Goal: Information Seeking & Learning: Check status

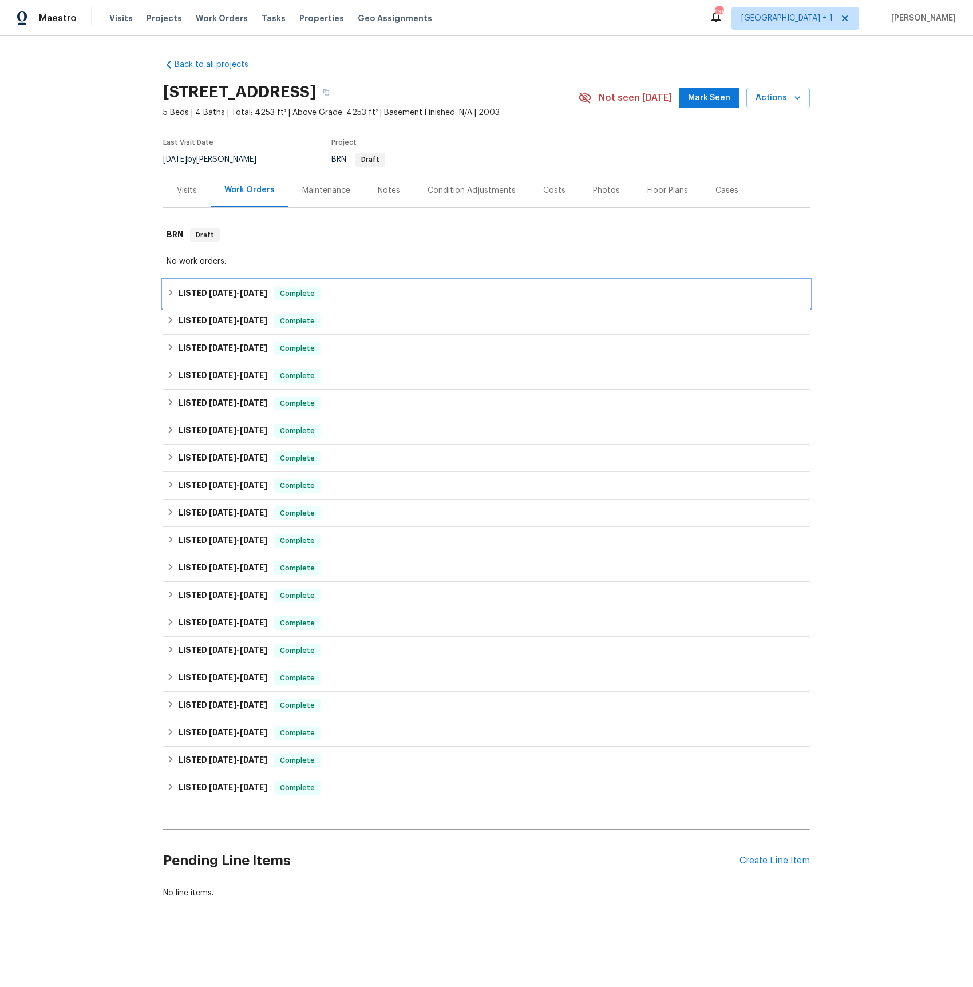
click at [226, 294] on span "[DATE]" at bounding box center [222, 293] width 27 height 8
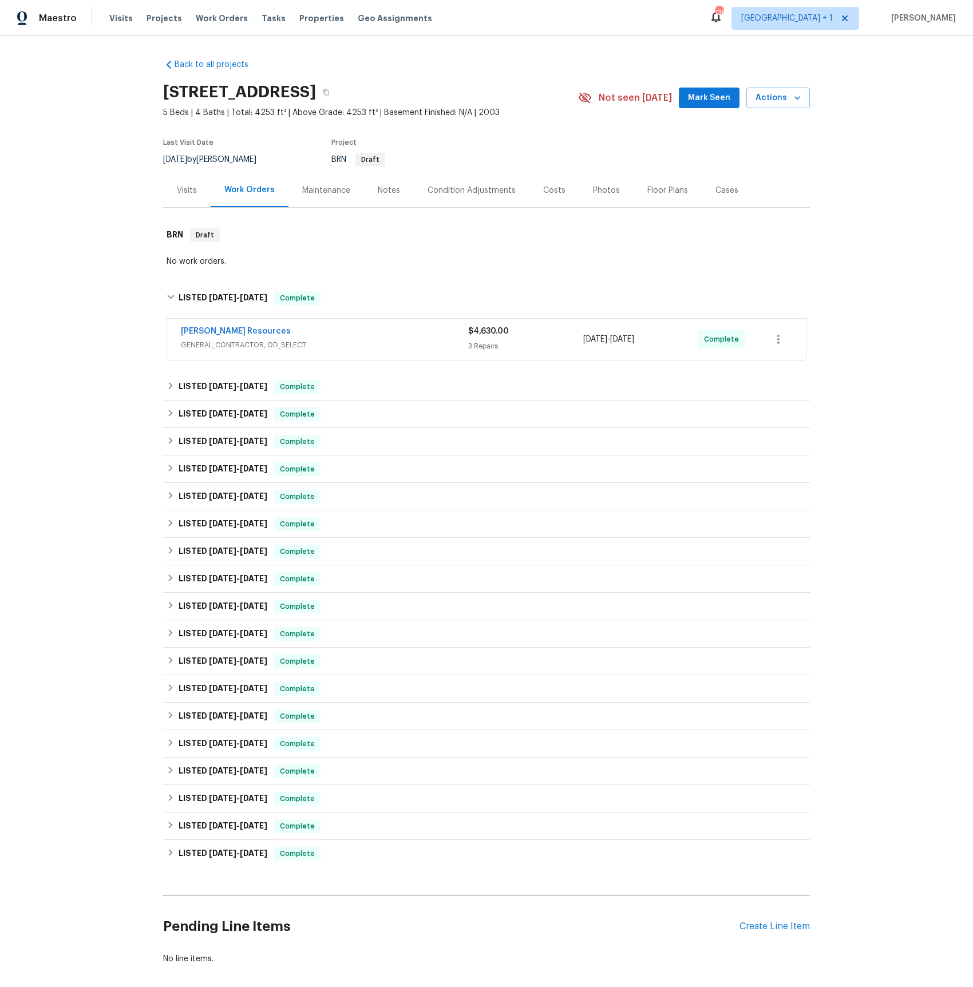
click at [218, 344] on span "GENERAL_CONTRACTOR, OD_SELECT" at bounding box center [324, 344] width 287 height 11
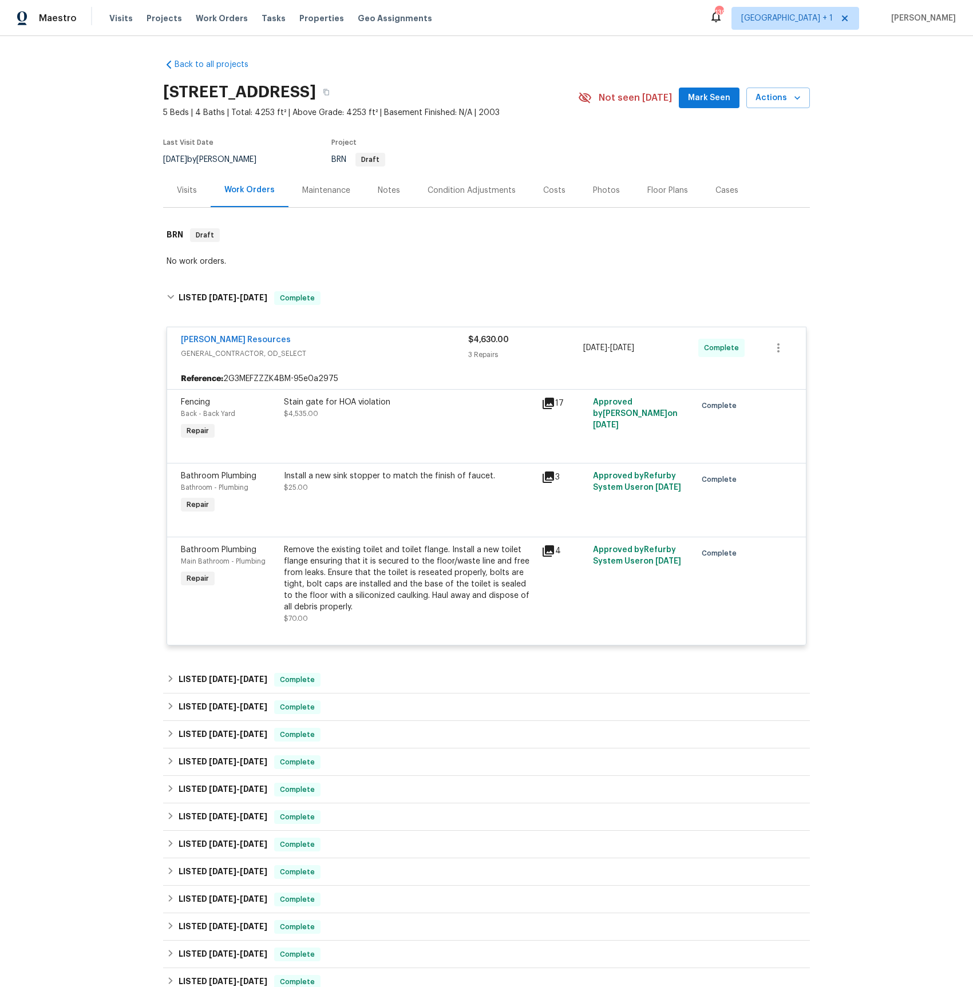
click at [551, 554] on icon at bounding box center [549, 551] width 14 height 14
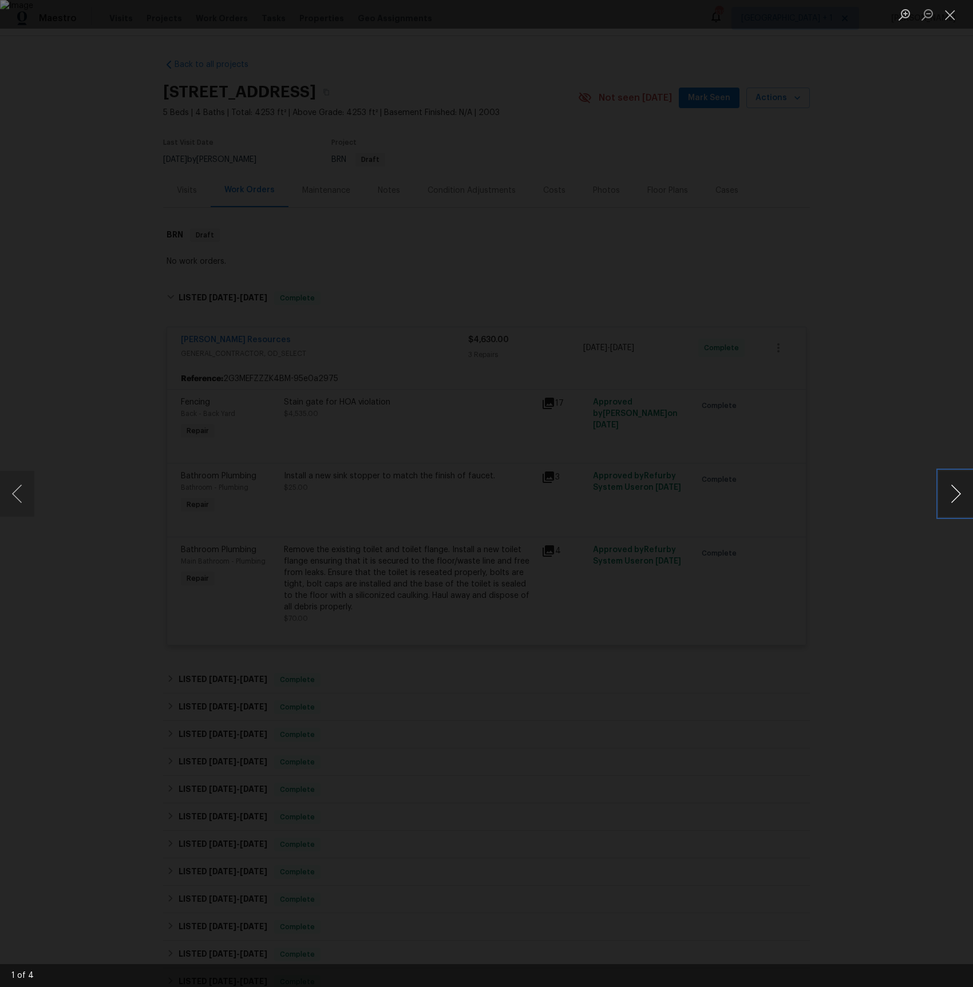
click at [957, 499] on button "Next image" at bounding box center [956, 494] width 34 height 46
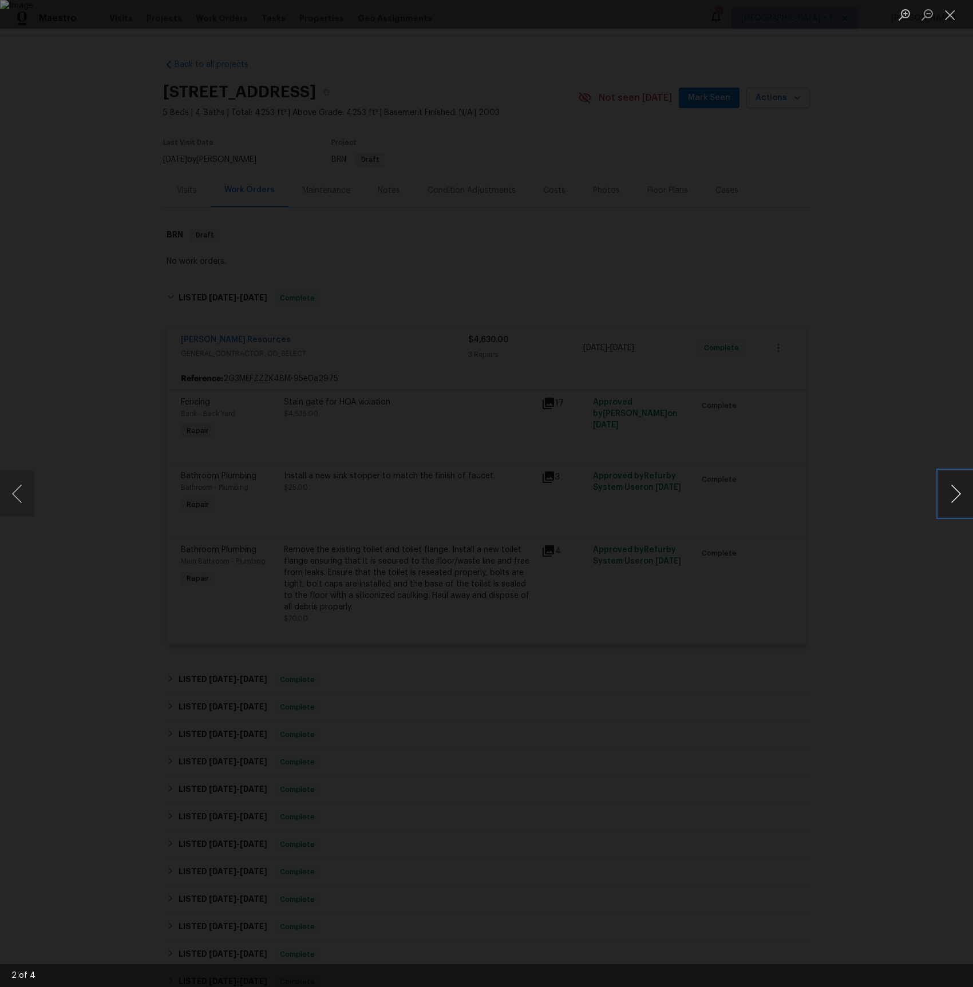
click at [957, 499] on button "Next image" at bounding box center [956, 494] width 34 height 46
click at [886, 532] on div "Lightbox" at bounding box center [486, 493] width 973 height 987
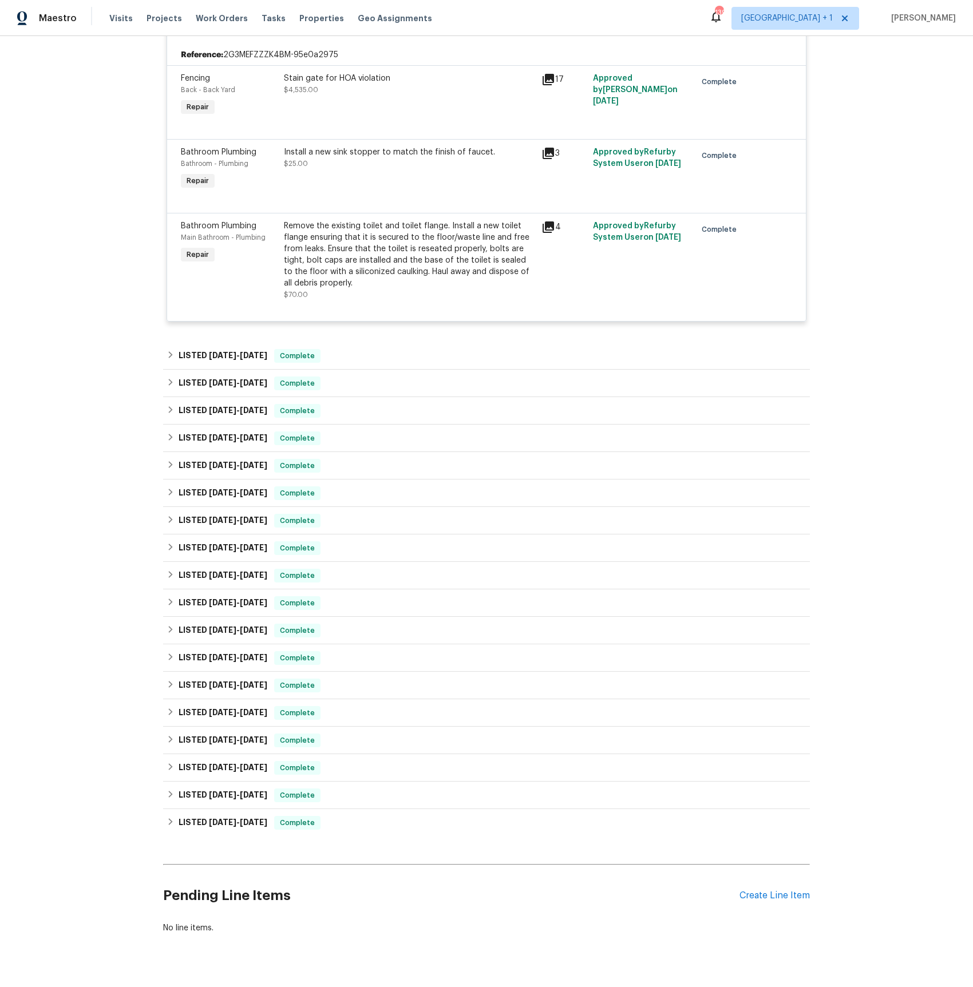
scroll to position [351, 0]
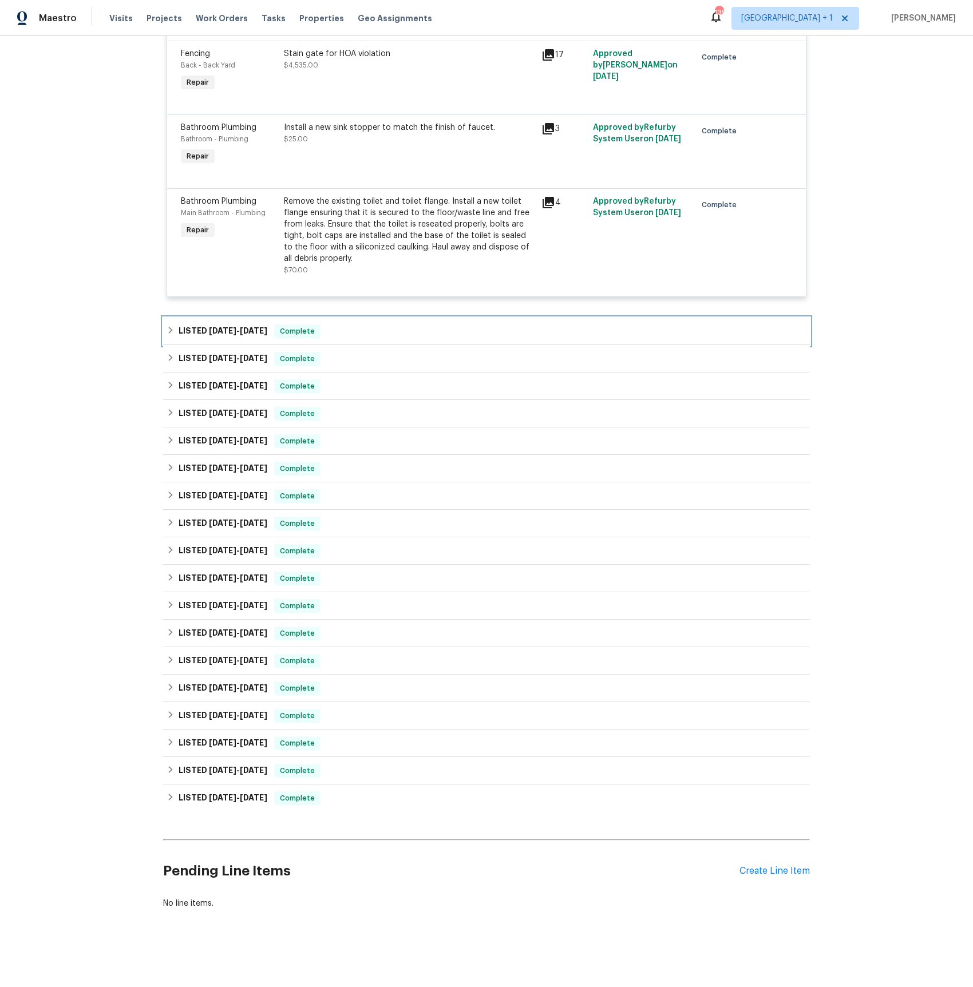
drag, startPoint x: 235, startPoint y: 334, endPoint x: 232, endPoint y: 340, distance: 6.7
click at [235, 334] on span "[DATE] - [DATE]" at bounding box center [238, 331] width 58 height 8
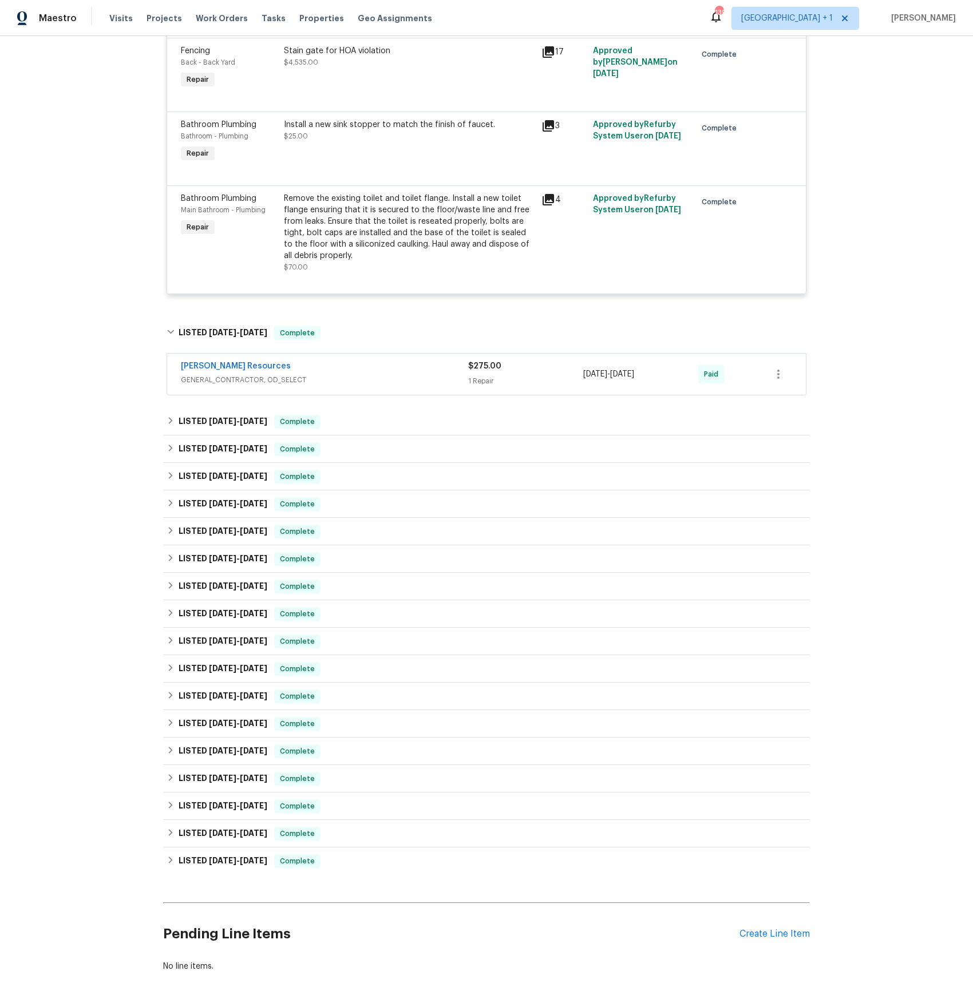
click at [223, 385] on span "GENERAL_CONTRACTOR, OD_SELECT" at bounding box center [324, 379] width 287 height 11
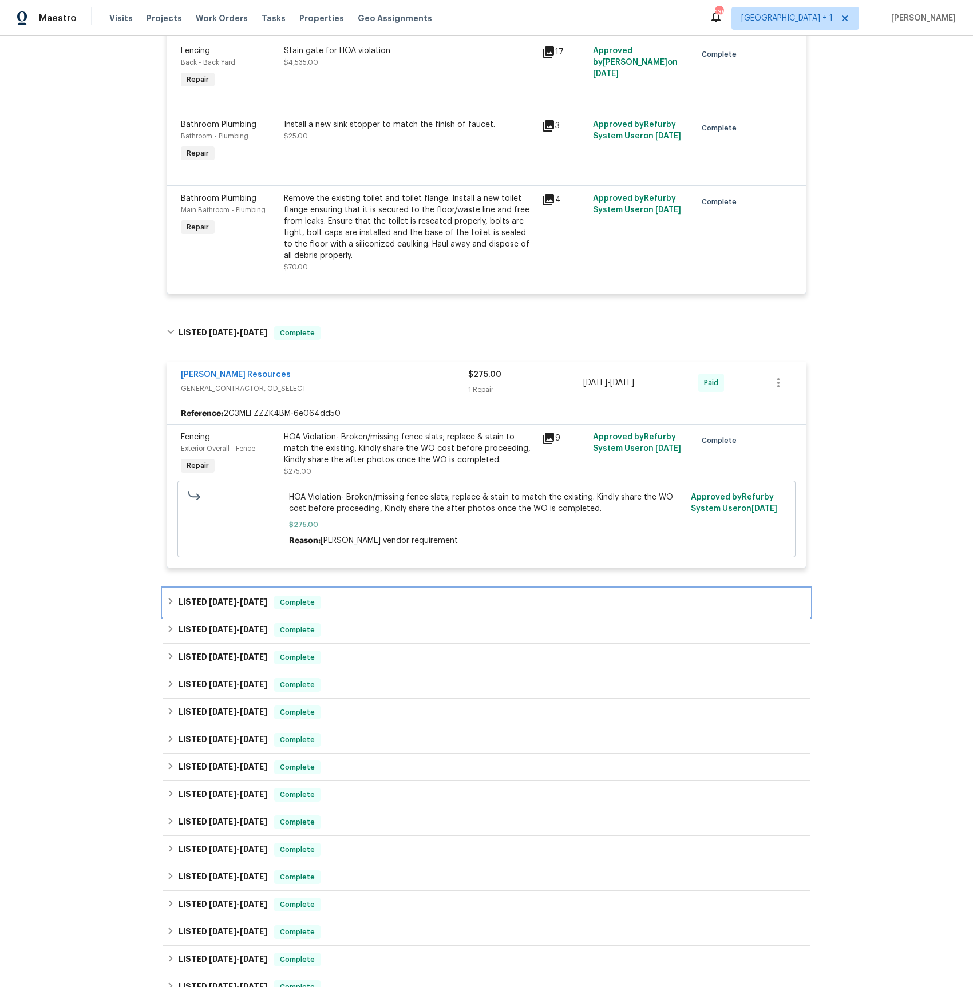
drag, startPoint x: 204, startPoint y: 606, endPoint x: 208, endPoint y: 602, distance: 6.5
click at [204, 606] on h6 "LISTED [DATE] - [DATE]" at bounding box center [223, 603] width 89 height 14
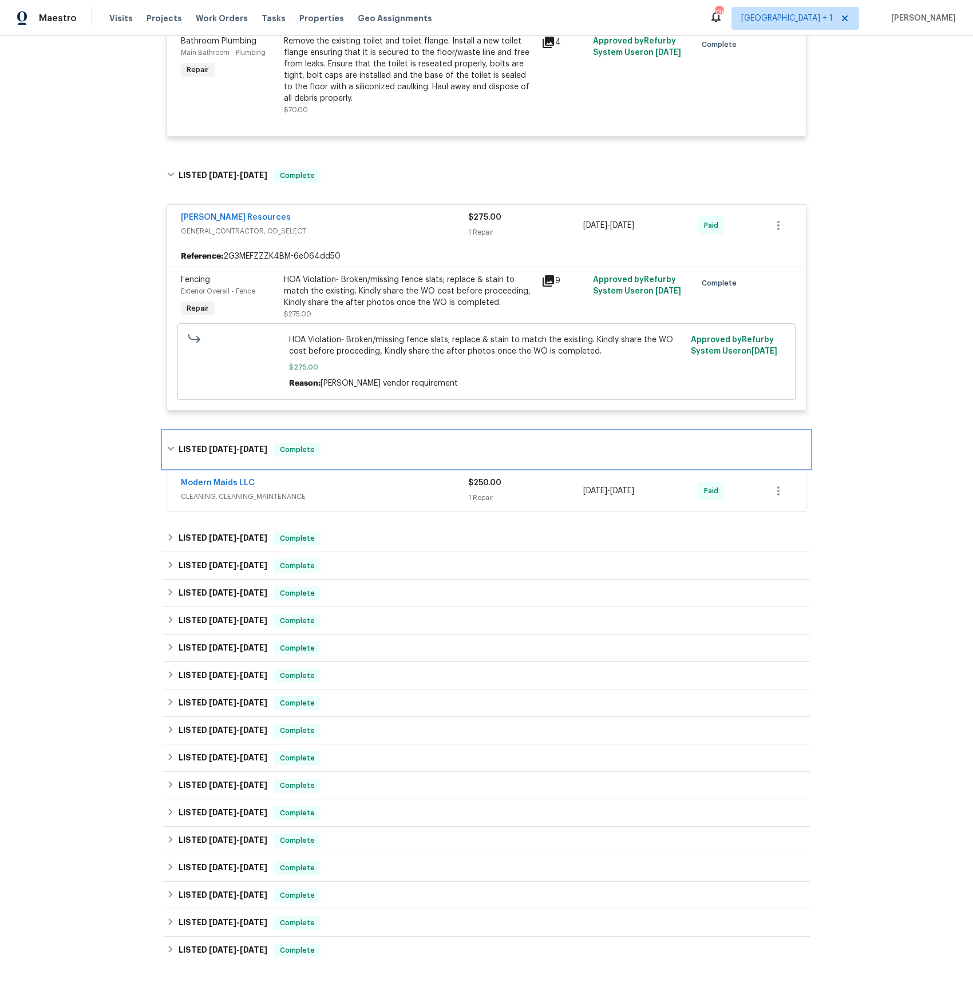
scroll to position [539, 0]
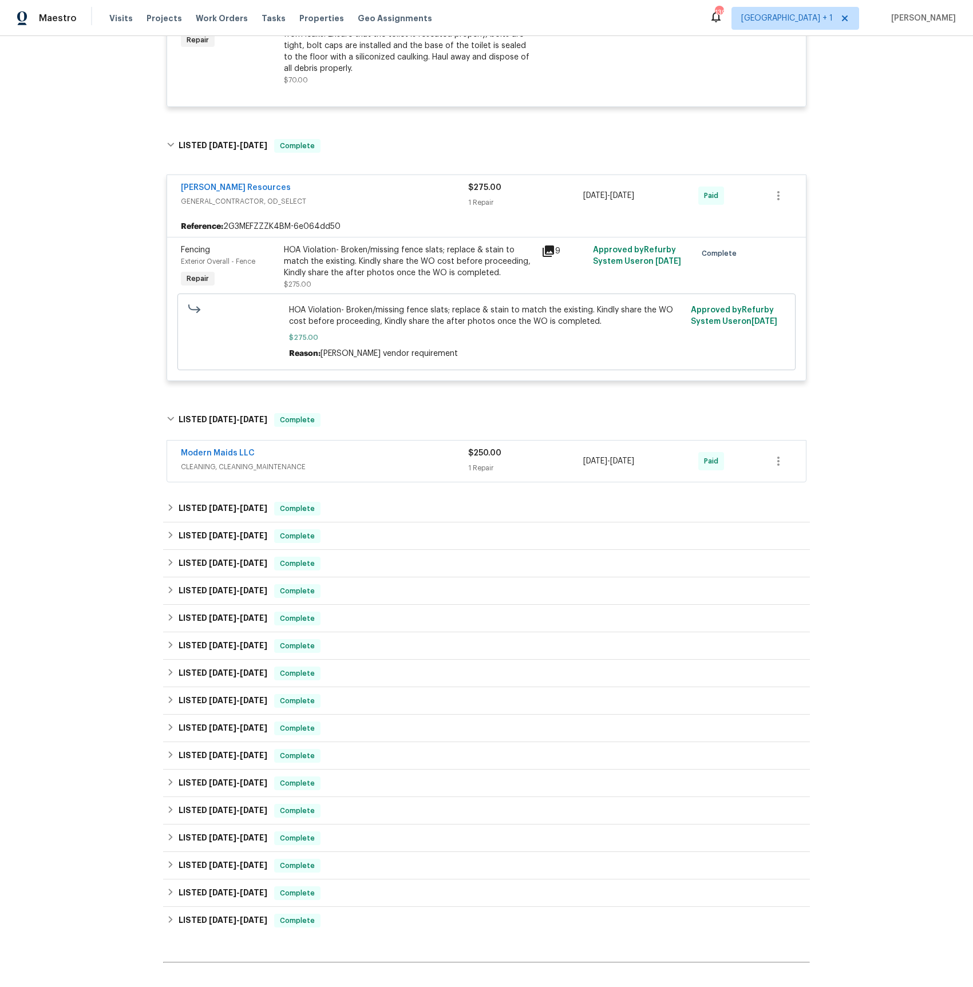
click at [233, 473] on span "CLEANING, CLEANING_MAINTENANCE" at bounding box center [324, 466] width 287 height 11
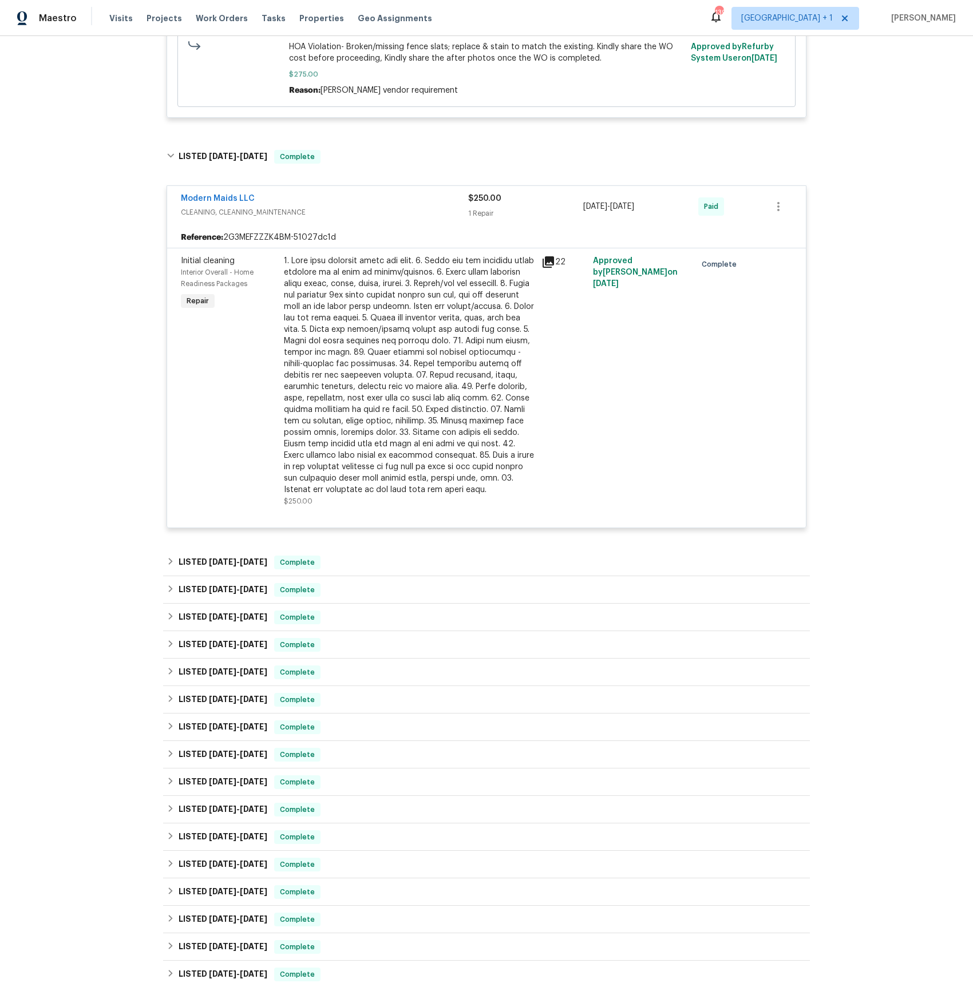
scroll to position [861, 0]
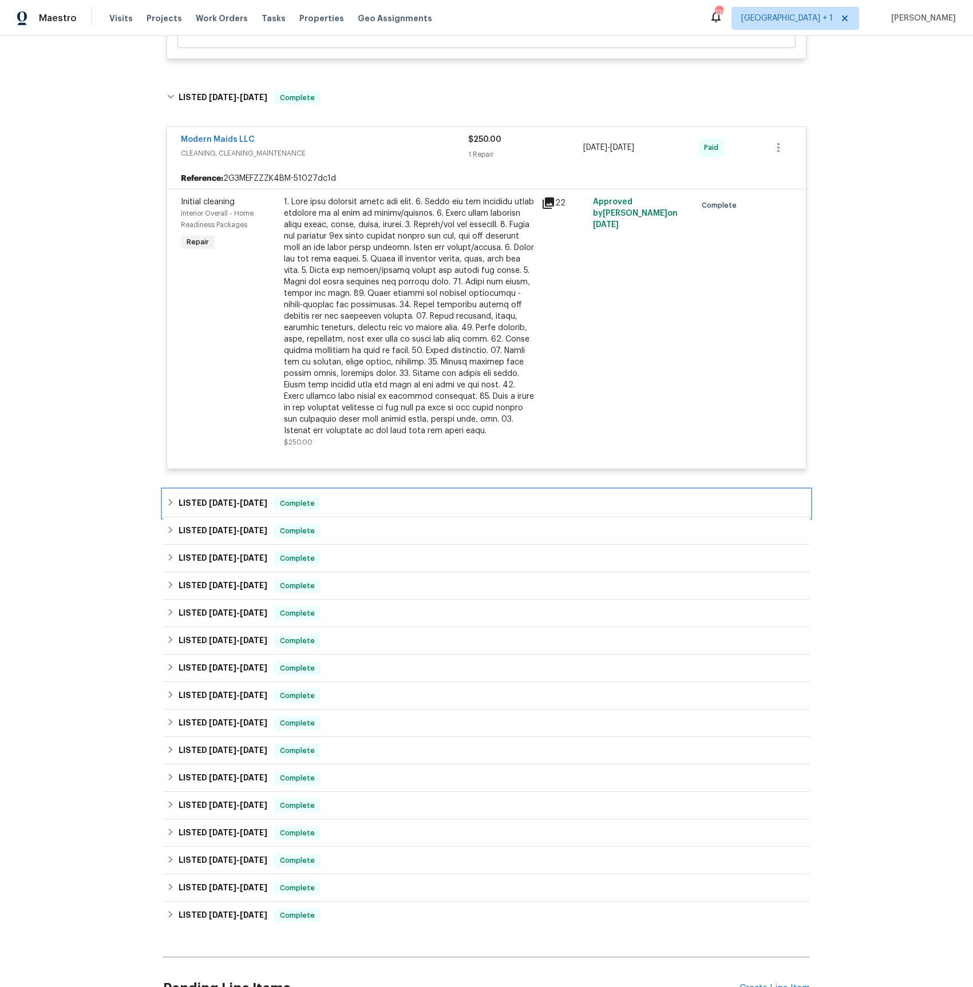
click at [220, 507] on span "[DATE]" at bounding box center [222, 503] width 27 height 8
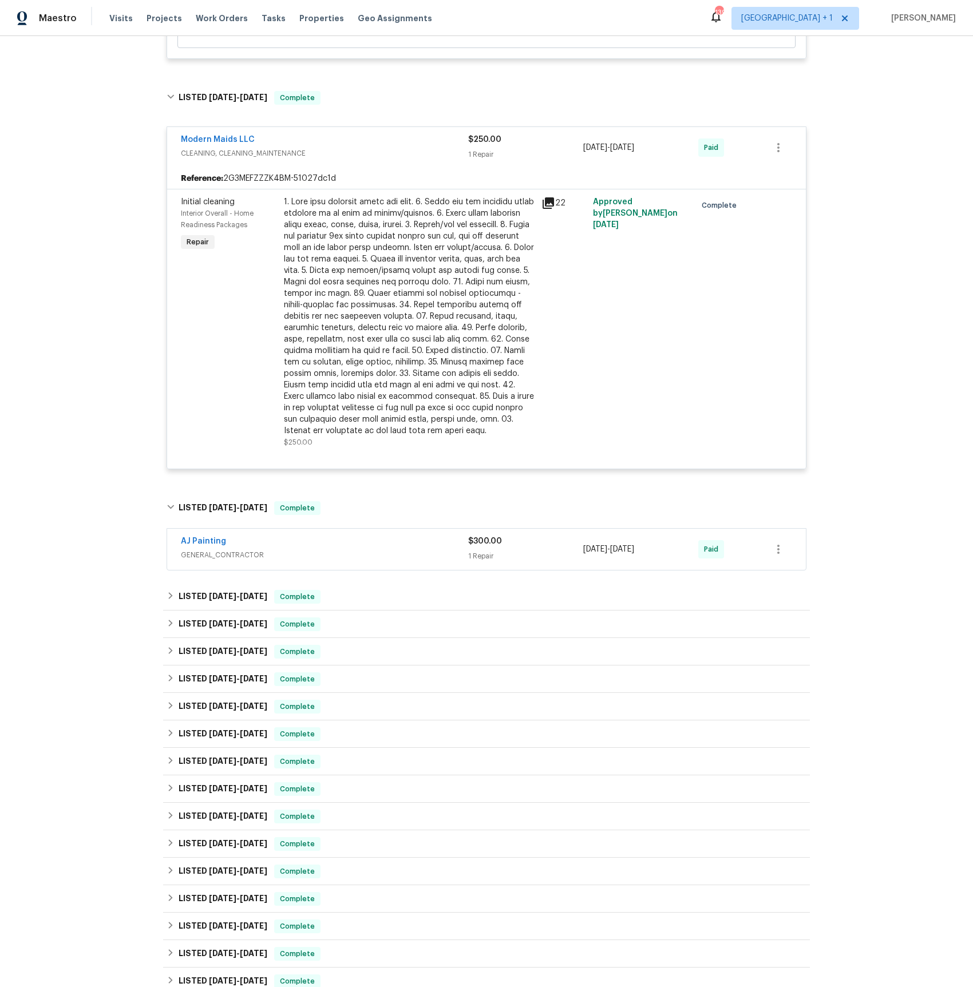
click at [212, 561] on span "GENERAL_CONTRACTOR" at bounding box center [324, 555] width 287 height 11
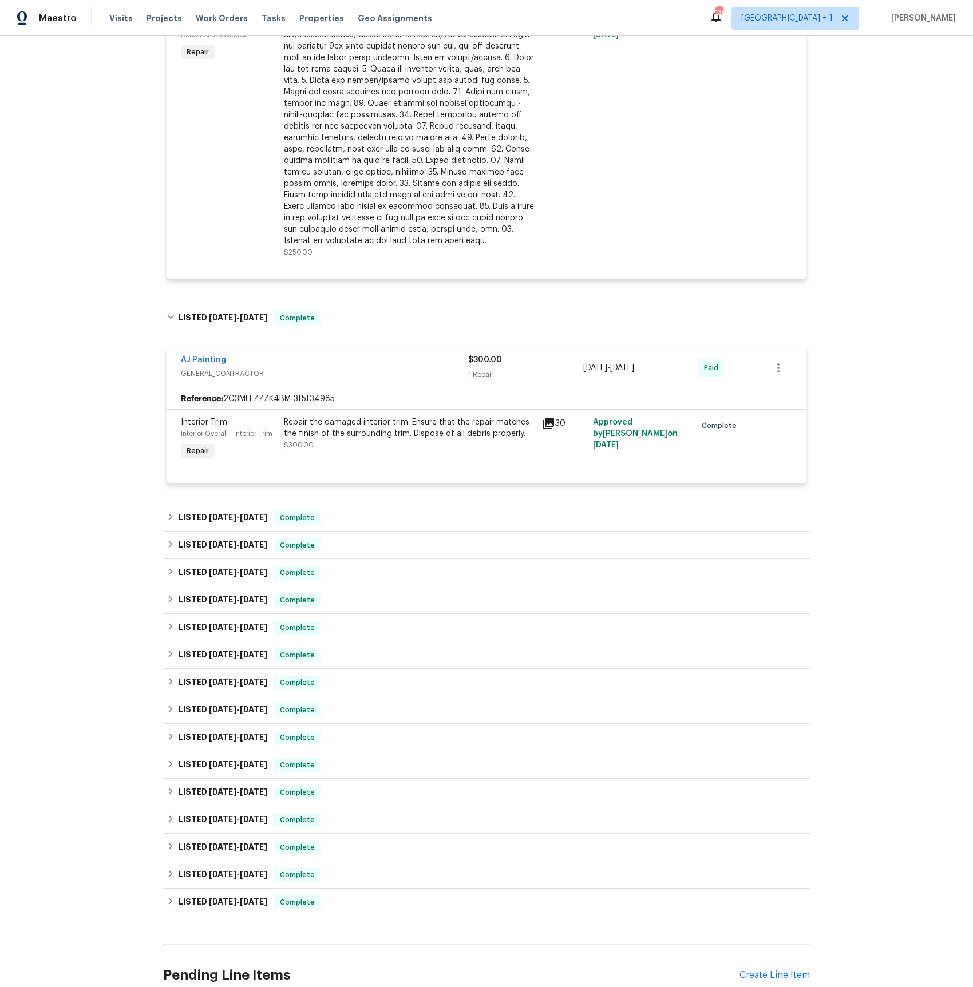
scroll to position [1056, 0]
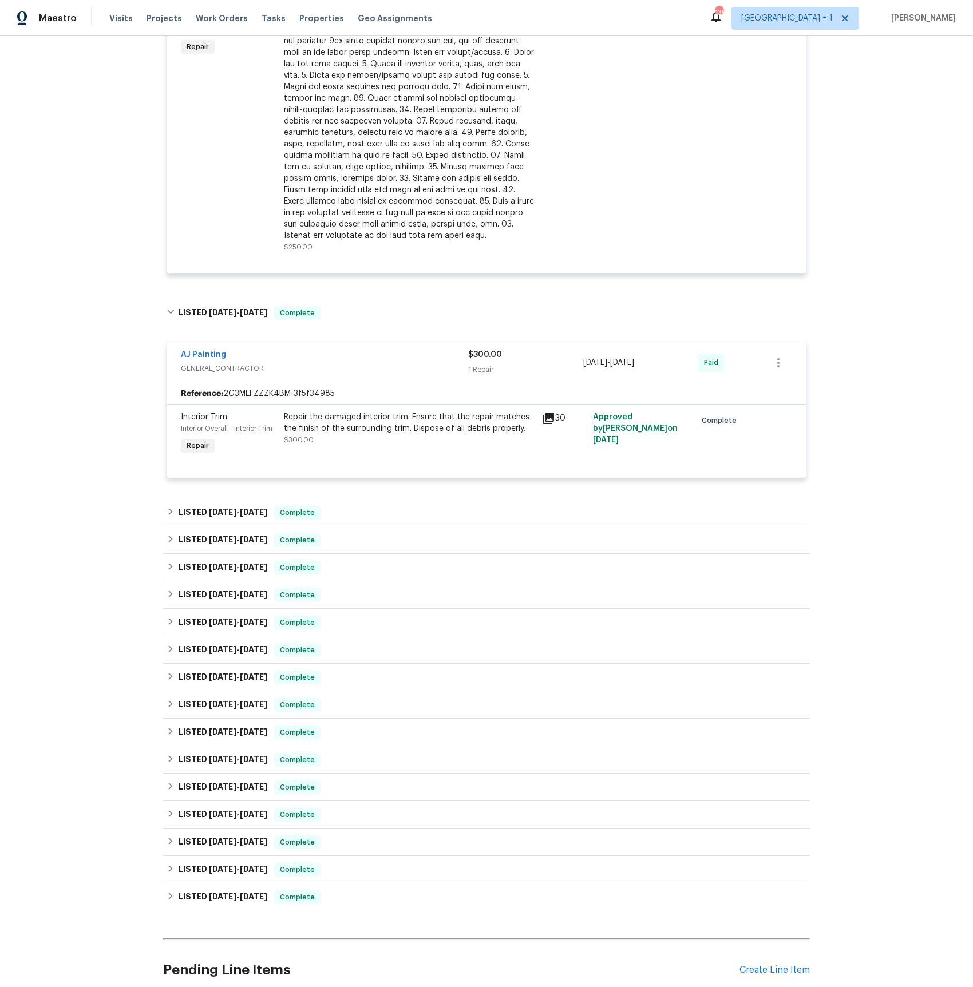
click at [550, 423] on icon at bounding box center [548, 418] width 11 height 11
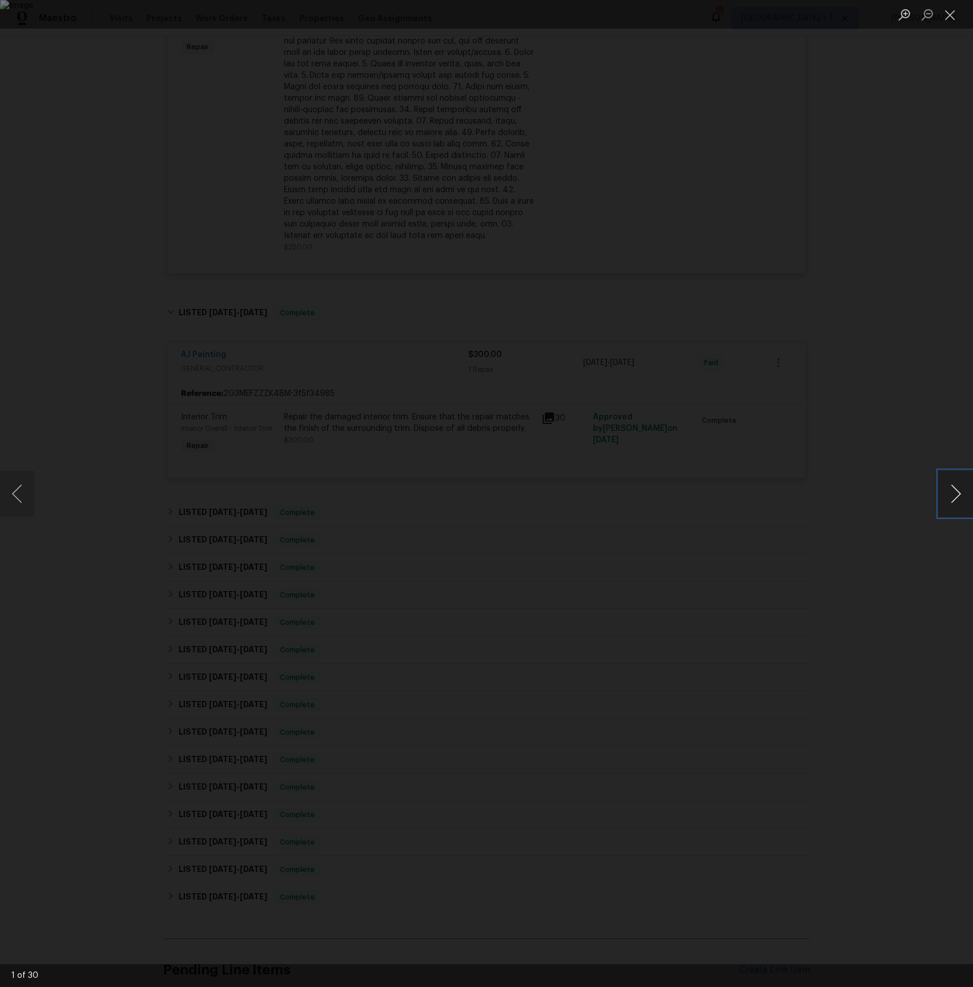
click at [966, 505] on button "Next image" at bounding box center [956, 494] width 34 height 46
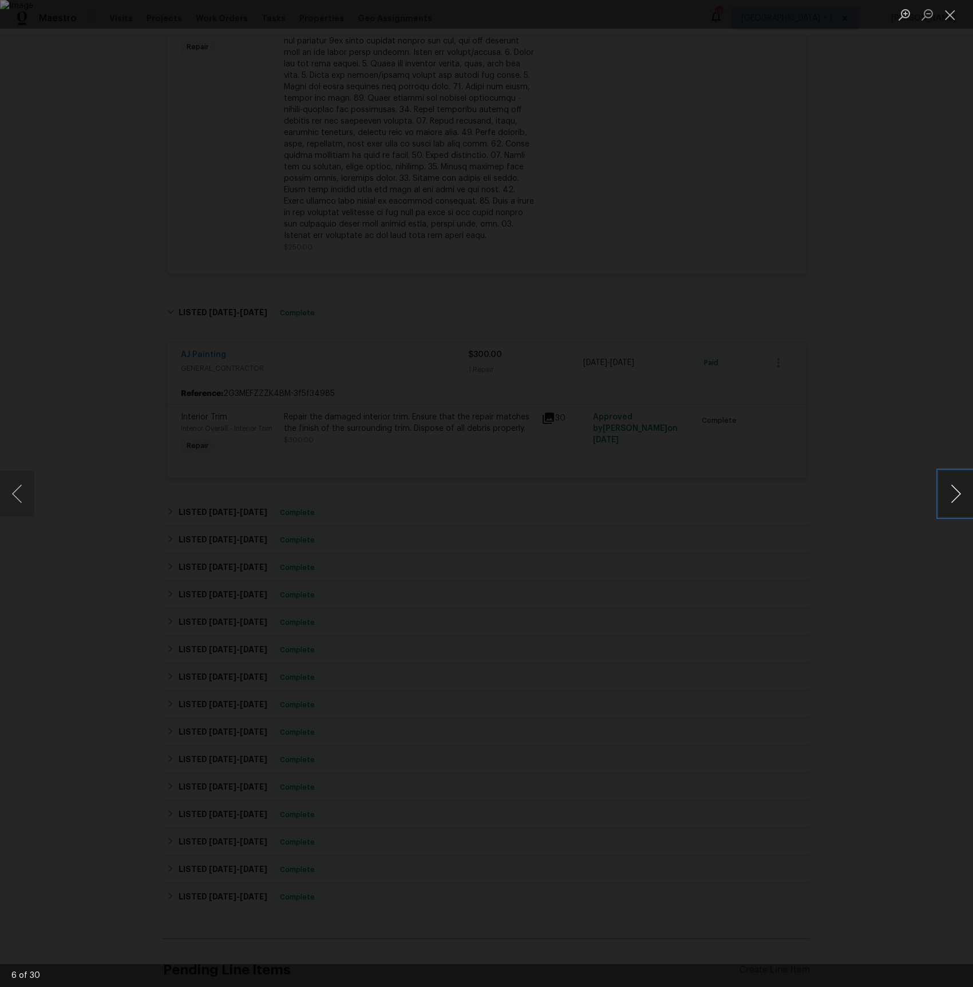
click at [966, 505] on button "Next image" at bounding box center [956, 494] width 34 height 46
drag, startPoint x: 831, startPoint y: 418, endPoint x: 824, endPoint y: 422, distance: 8.2
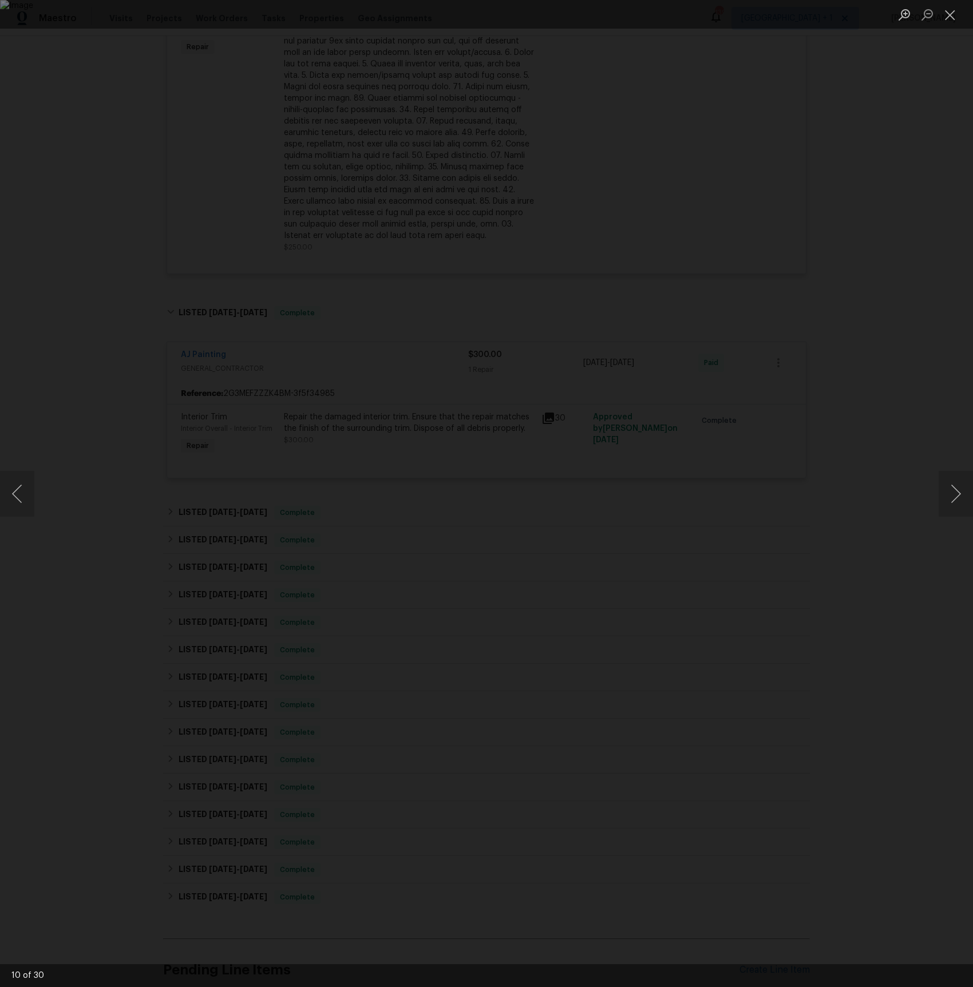
click at [831, 419] on div "Lightbox" at bounding box center [486, 493] width 973 height 987
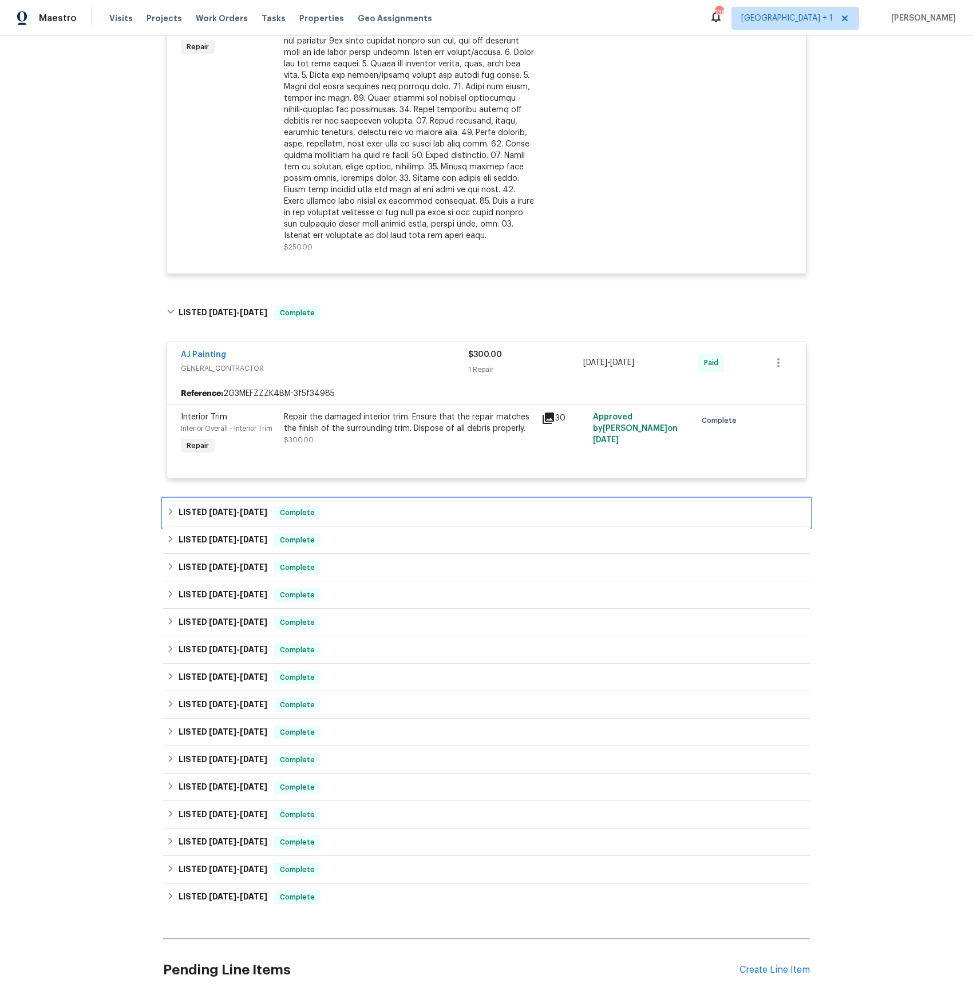
click at [260, 516] on span "[DATE]" at bounding box center [253, 512] width 27 height 8
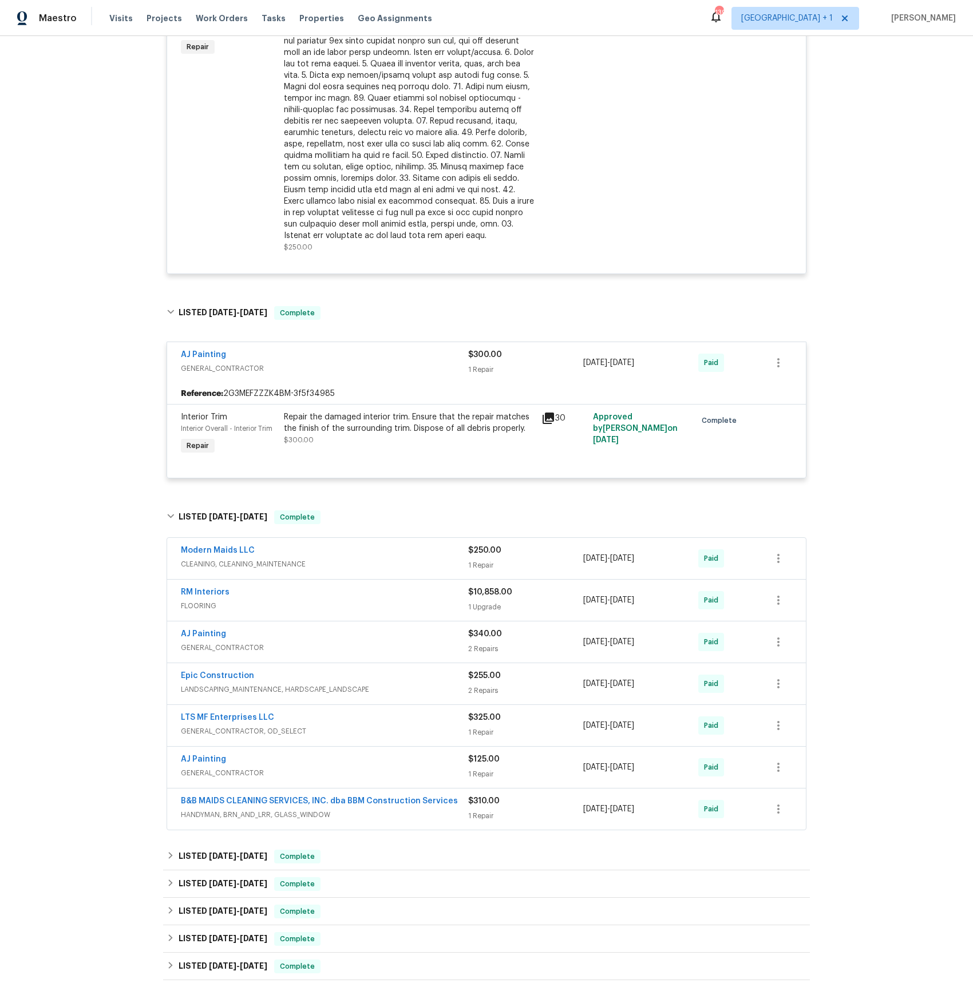
click at [209, 821] on span "HANDYMAN, BRN_AND_LRR, GLASS_WINDOW" at bounding box center [324, 814] width 287 height 11
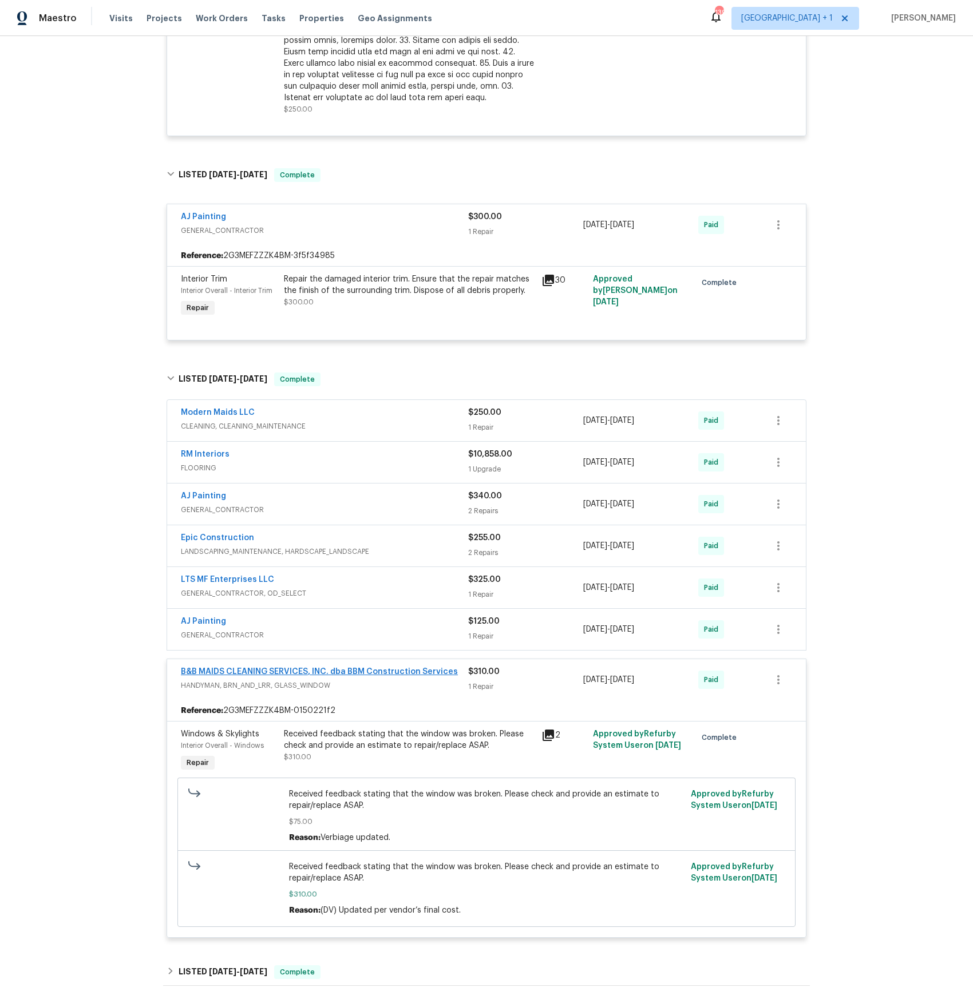
scroll to position [1193, 0]
click at [216, 642] on span "GENERAL_CONTRACTOR" at bounding box center [324, 636] width 287 height 11
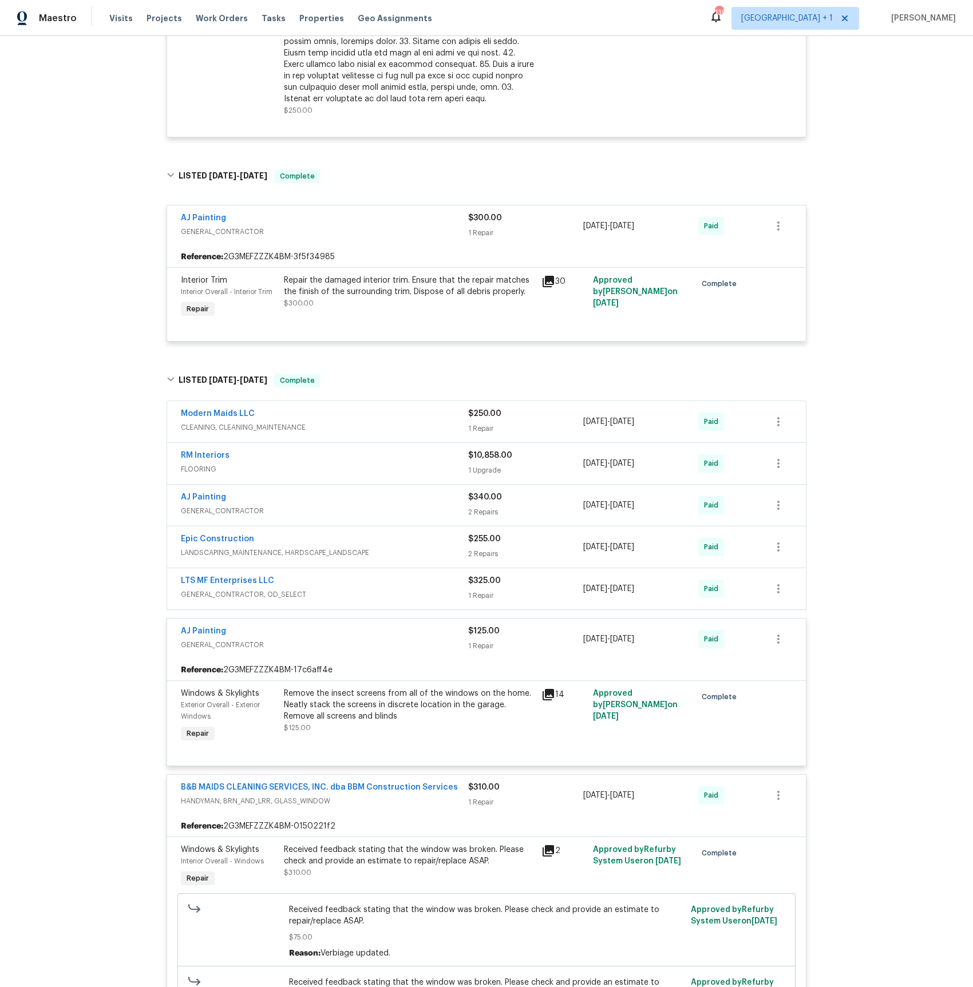
click at [218, 600] on span "GENERAL_CONTRACTOR, OD_SELECT" at bounding box center [324, 594] width 287 height 11
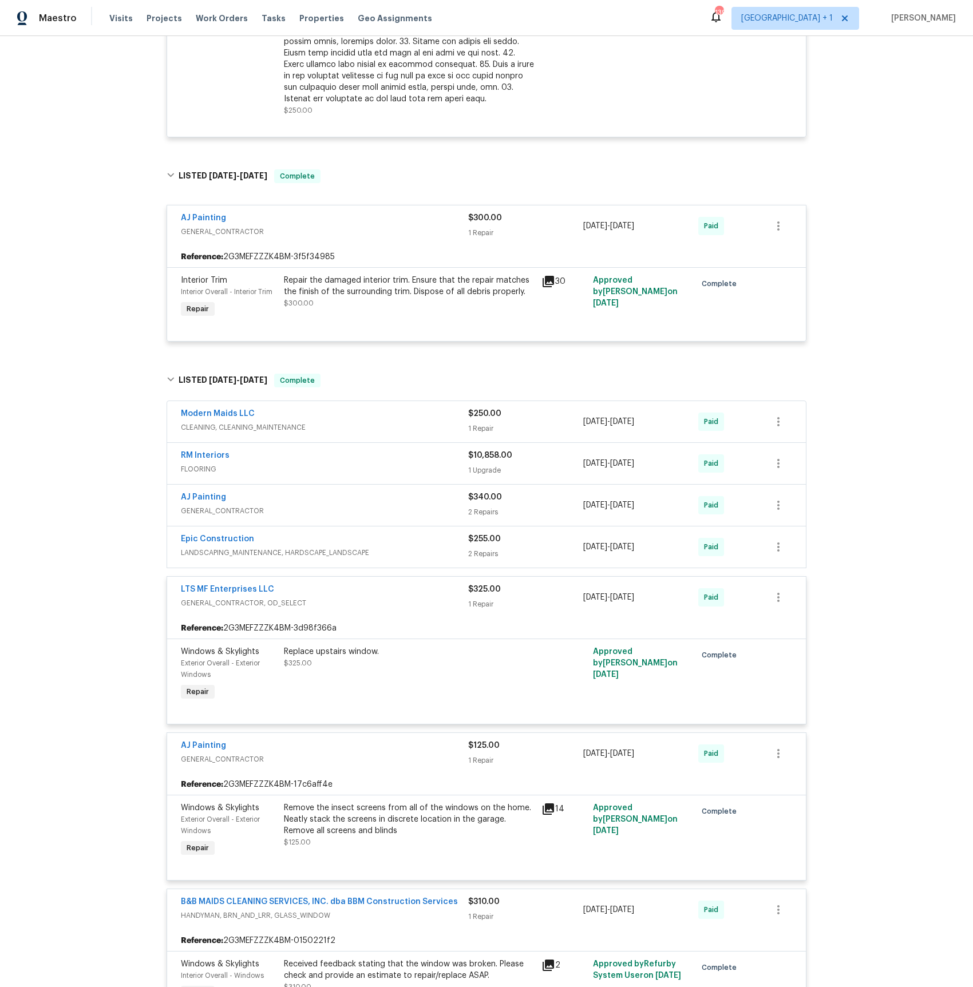
click at [223, 559] on span "LANDSCAPING_MAINTENANCE, HARDSCAPE_LANDSCAPE" at bounding box center [324, 552] width 287 height 11
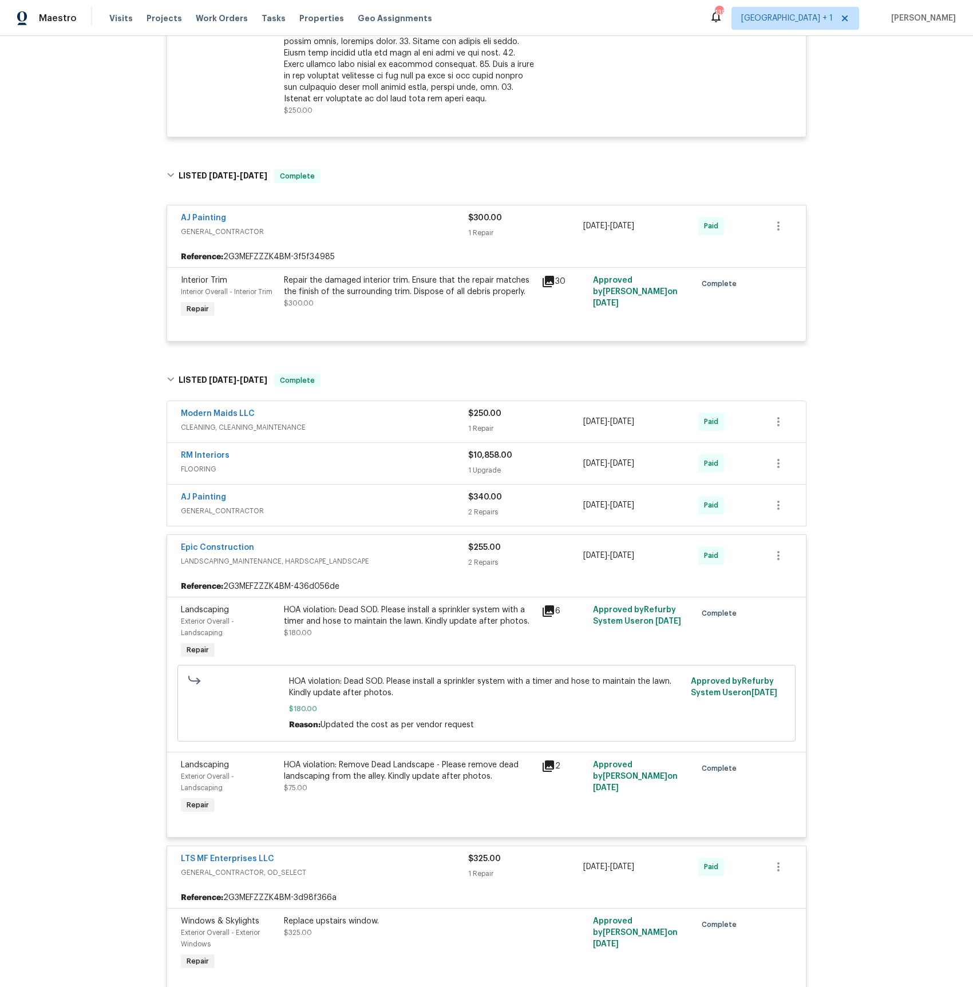
click at [222, 517] on span "GENERAL_CONTRACTOR" at bounding box center [324, 510] width 287 height 11
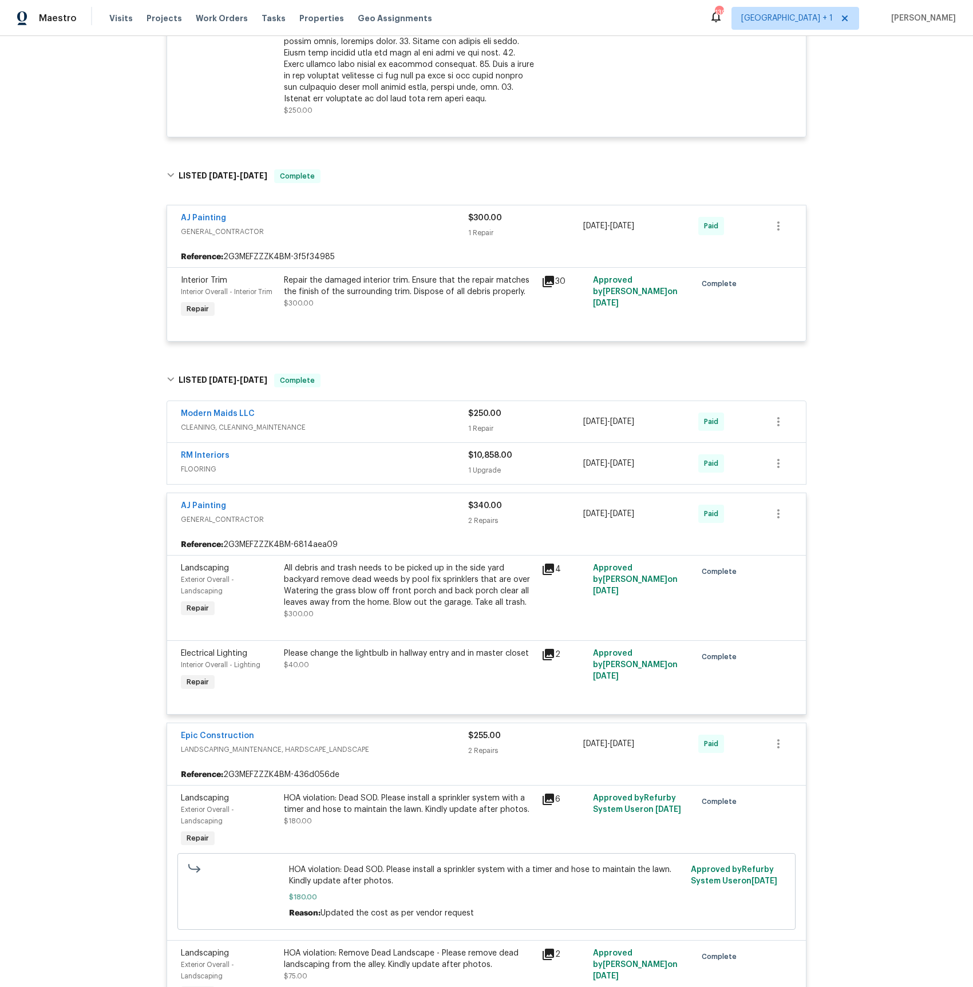
click at [198, 475] on span "FLOORING" at bounding box center [324, 469] width 287 height 11
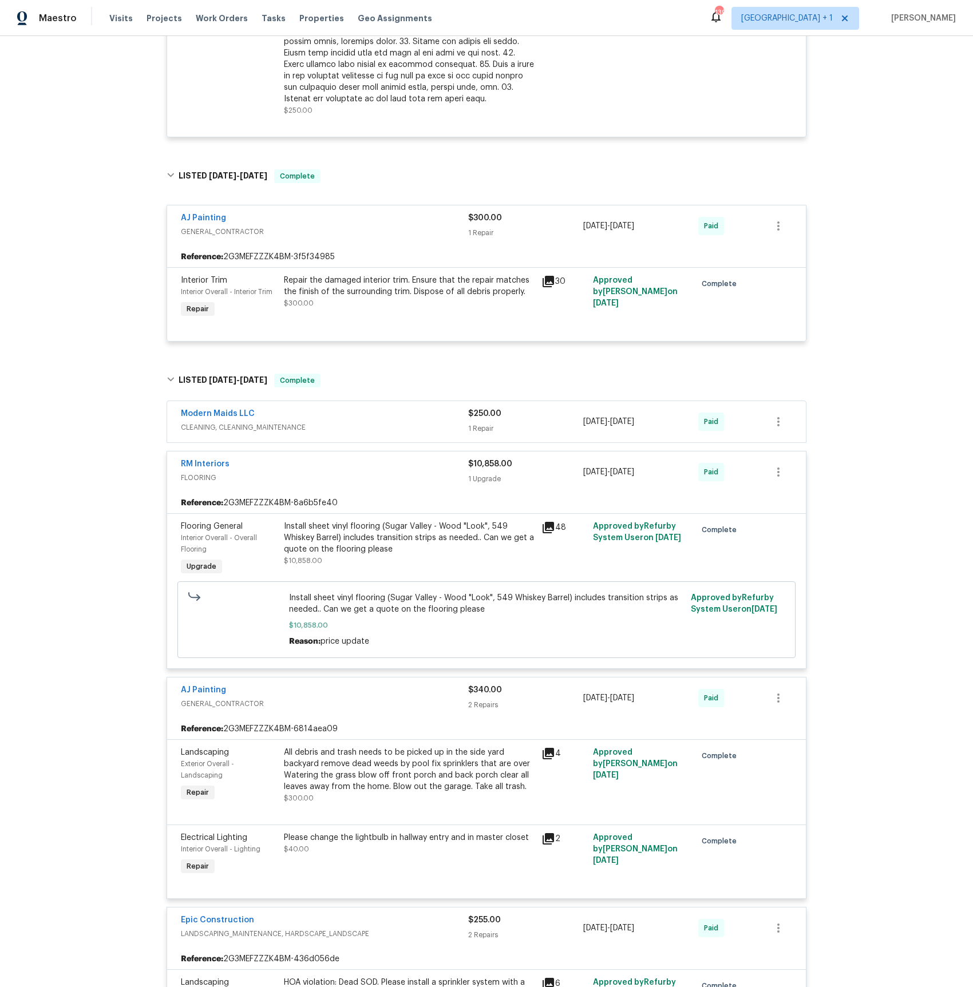
click at [210, 432] on span "CLEANING, CLEANING_MAINTENANCE" at bounding box center [324, 427] width 287 height 11
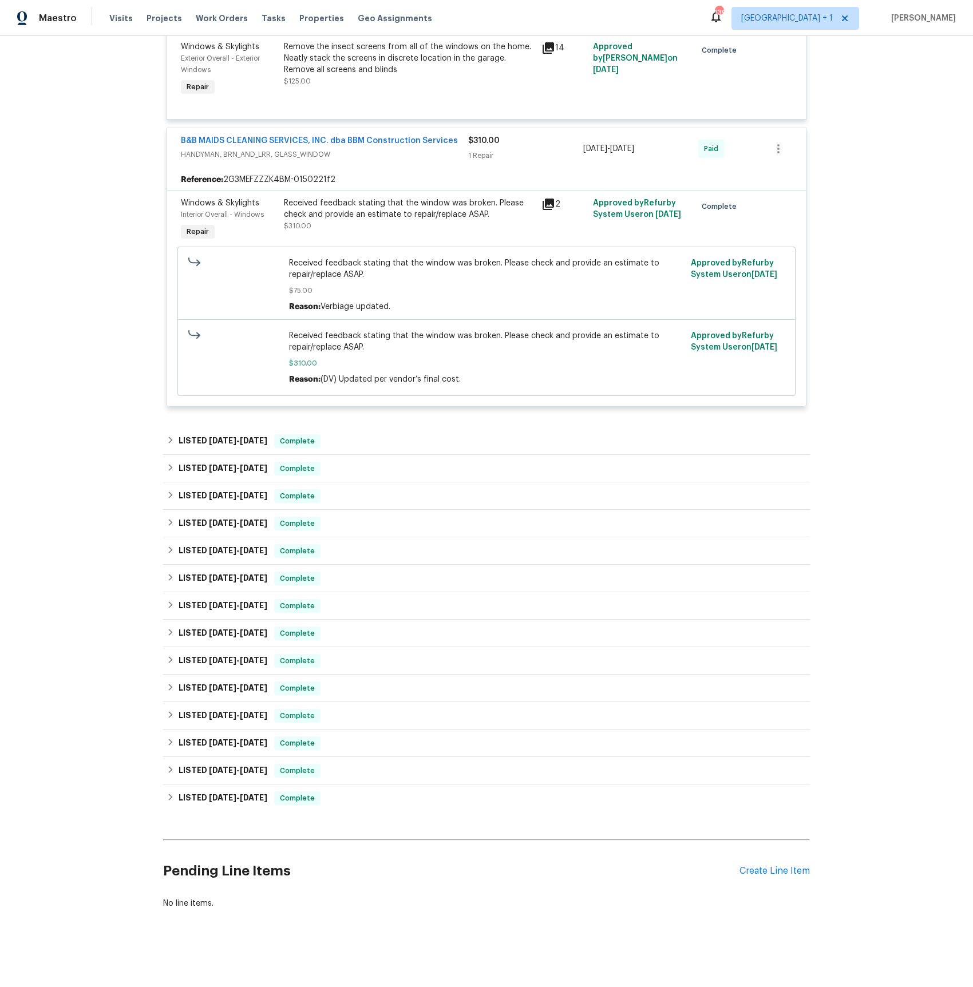
scroll to position [2930, 0]
click at [240, 438] on span "[DATE]" at bounding box center [253, 441] width 27 height 8
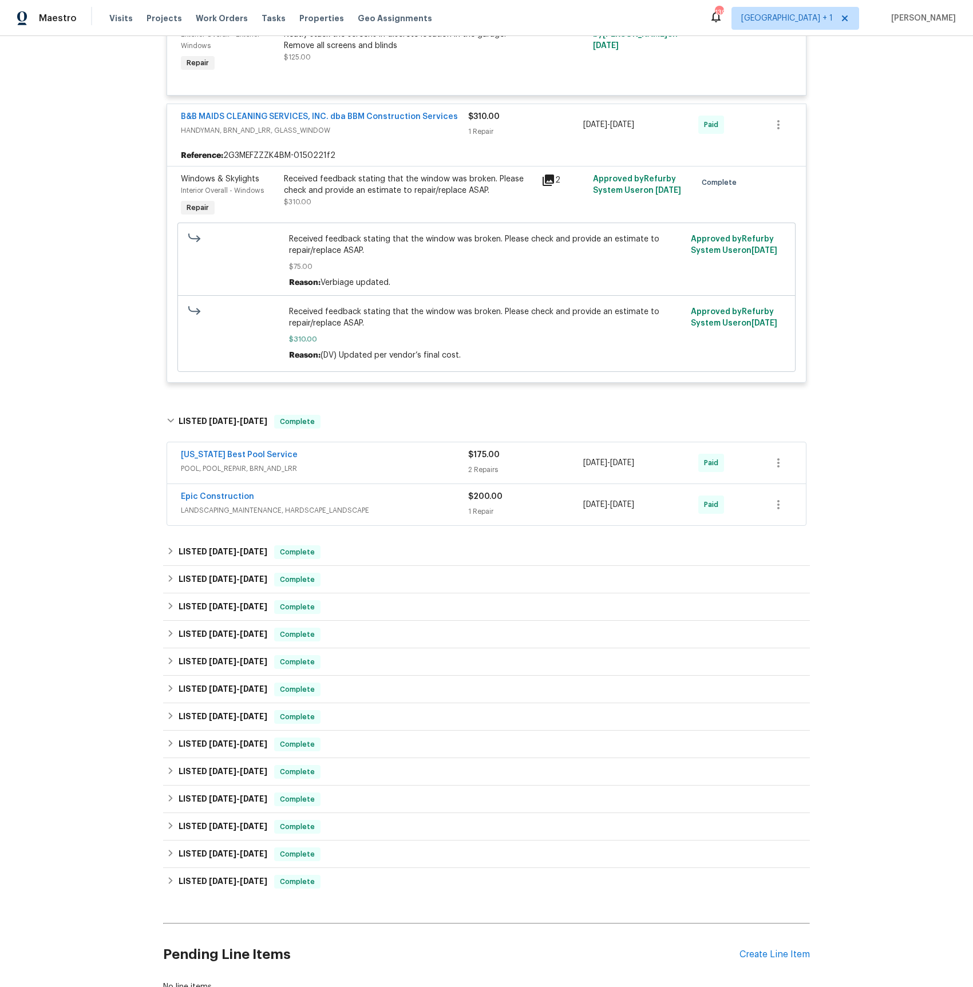
click at [242, 516] on span "LANDSCAPING_MAINTENANCE, HARDSCAPE_LANDSCAPE" at bounding box center [324, 510] width 287 height 11
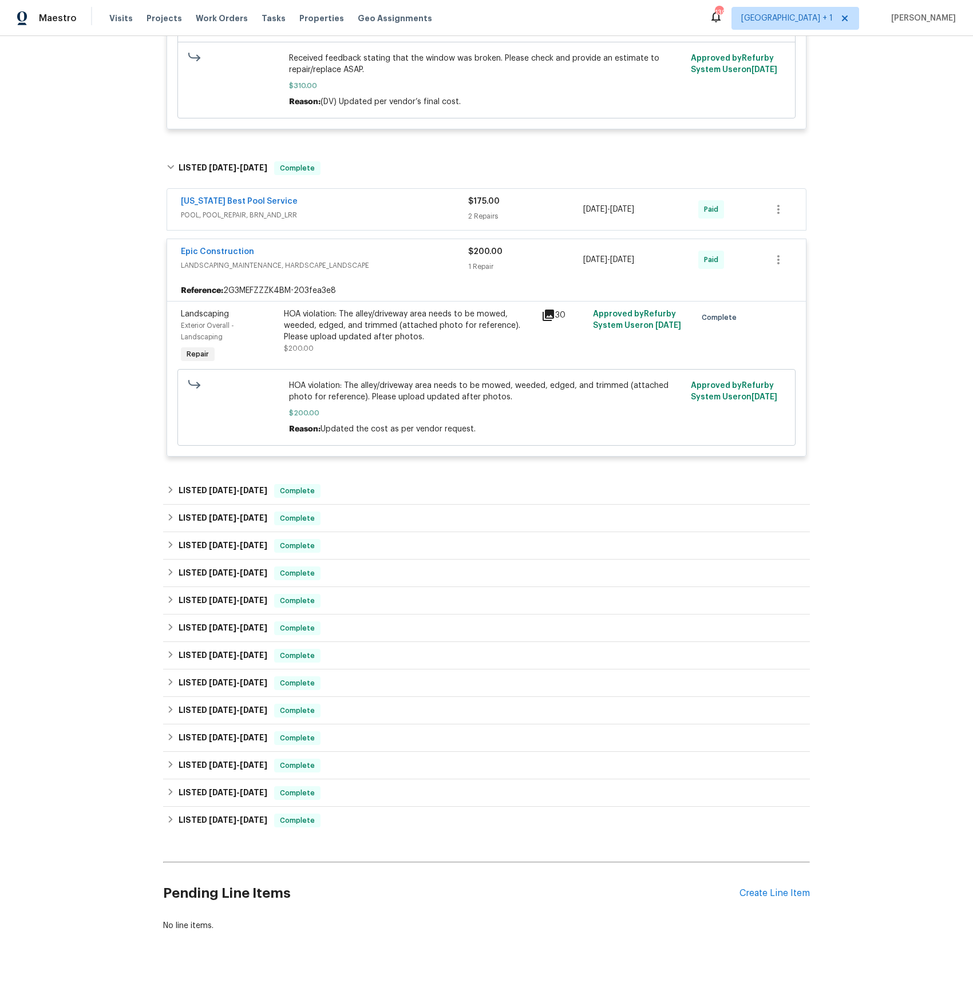
scroll to position [3233, 0]
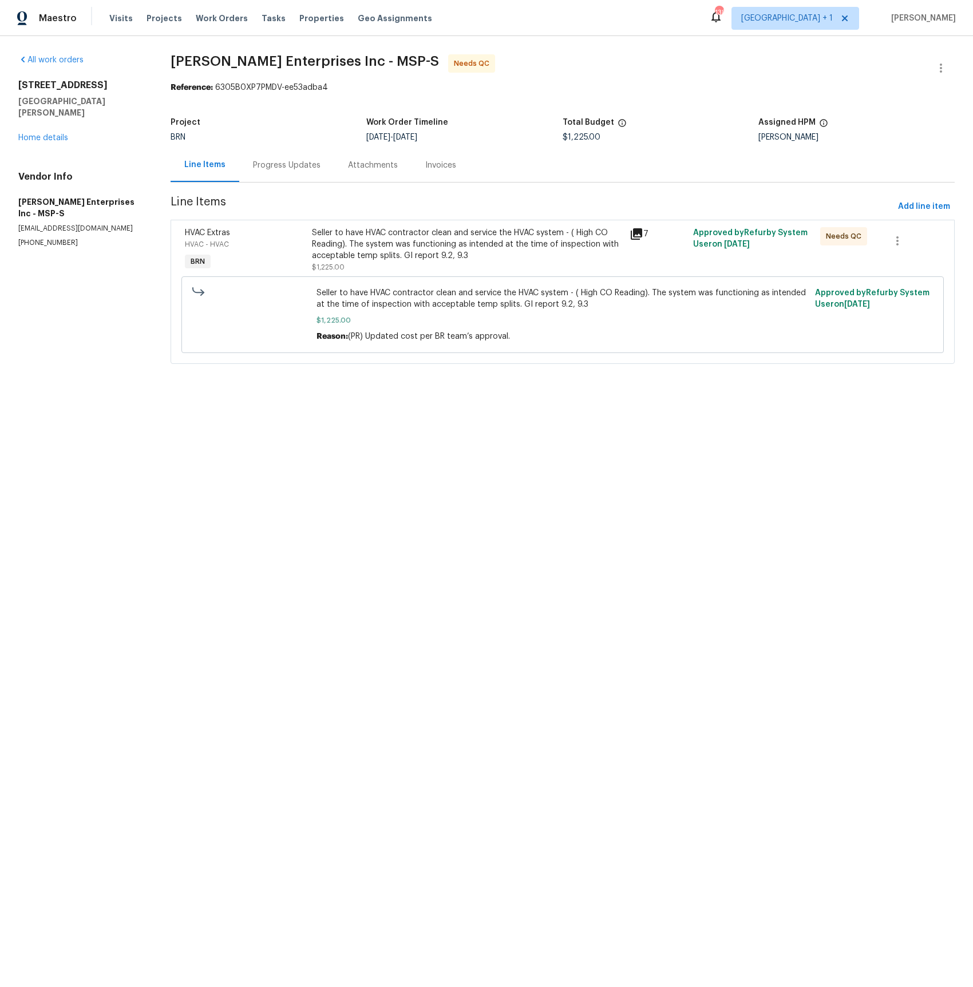
click at [634, 232] on icon at bounding box center [636, 233] width 11 height 11
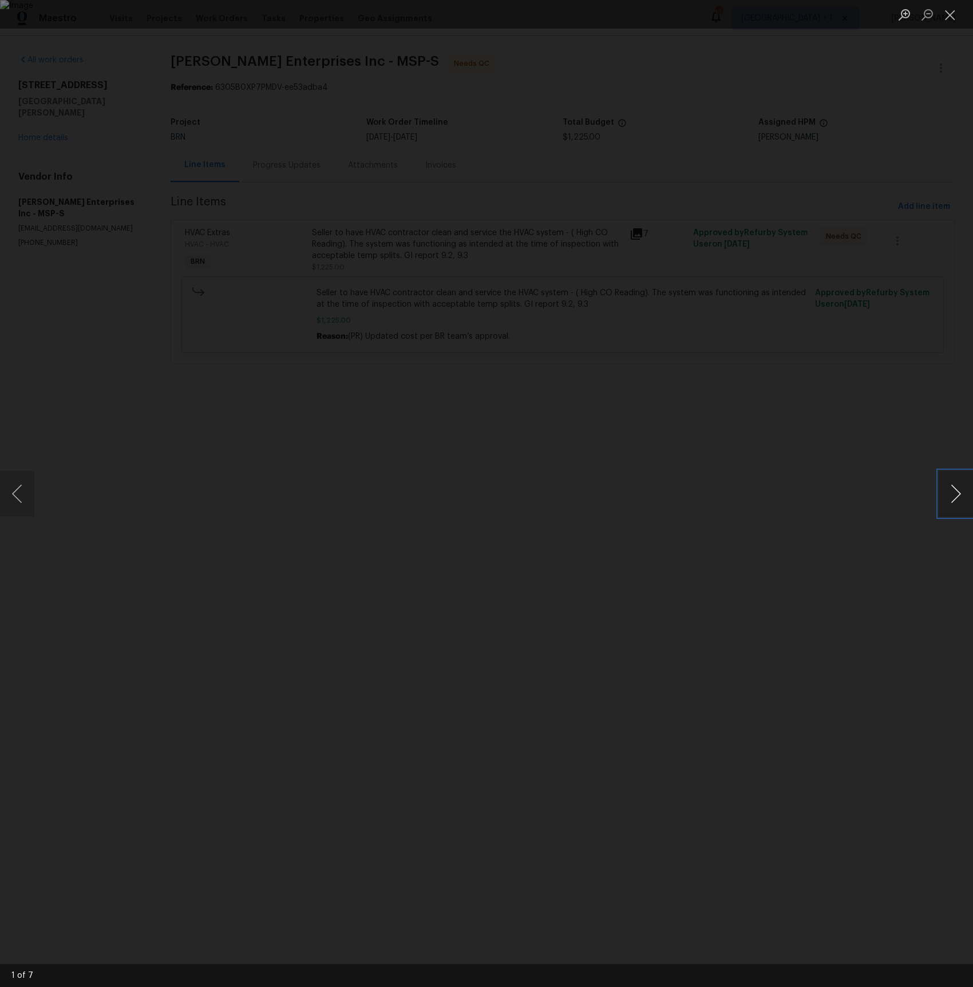
click at [945, 500] on button "Next image" at bounding box center [956, 494] width 34 height 46
click at [944, 500] on button "Next image" at bounding box center [956, 494] width 34 height 46
click at [859, 464] on div "Lightbox" at bounding box center [486, 493] width 973 height 987
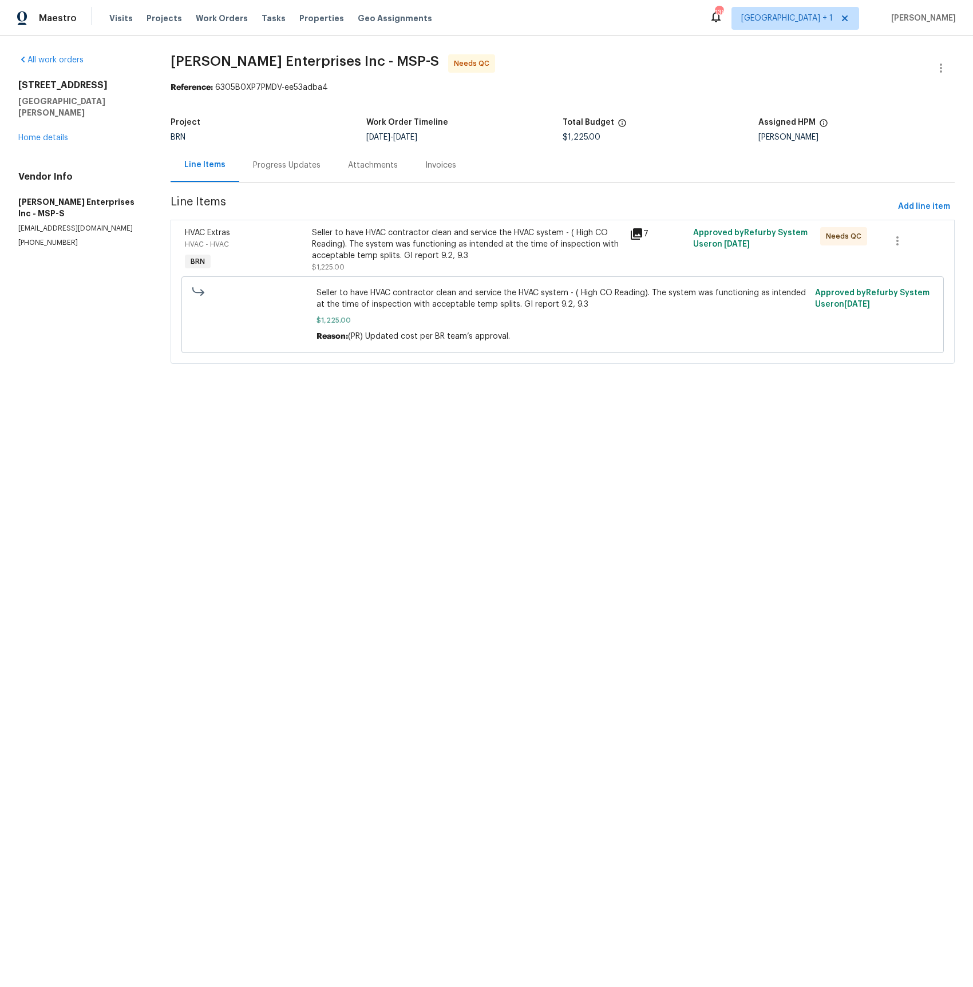
drag, startPoint x: 306, startPoint y: 161, endPoint x: 381, endPoint y: 177, distance: 76.7
click at [305, 161] on div "Progress Updates" at bounding box center [287, 165] width 68 height 11
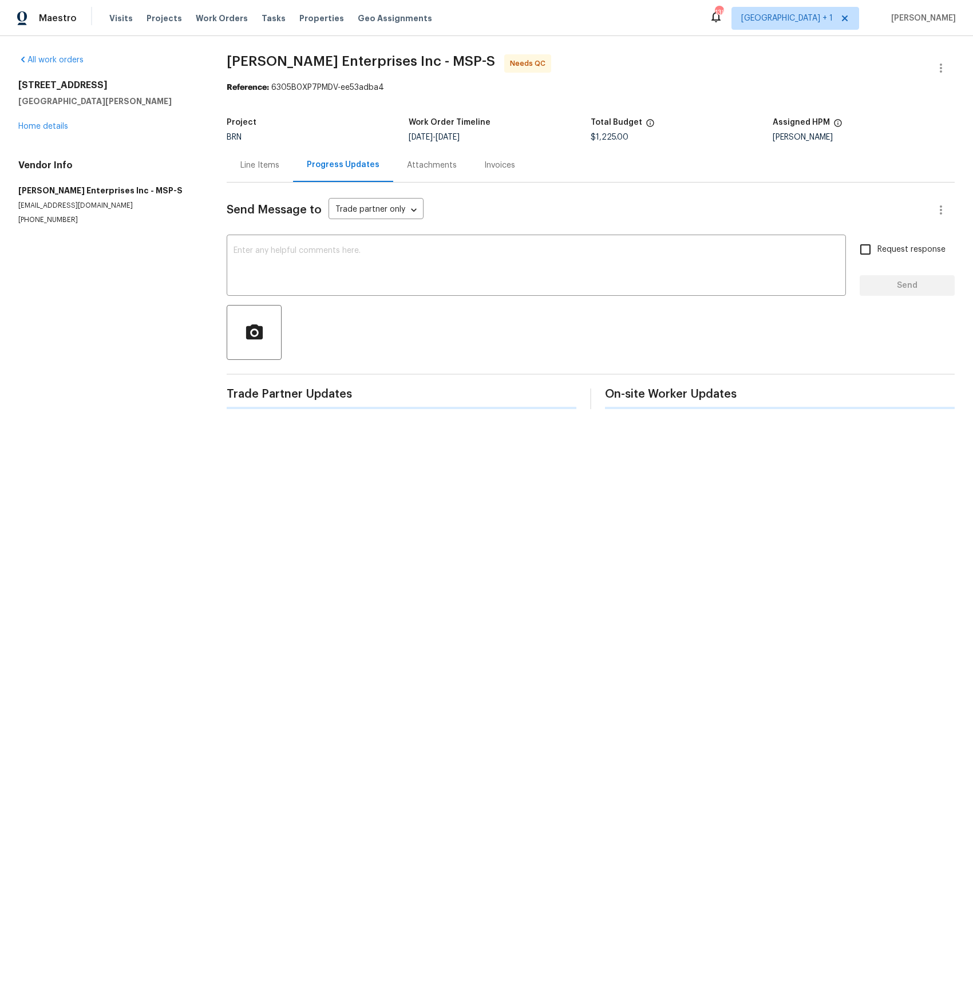
click at [499, 168] on div "Invoices" at bounding box center [499, 165] width 31 height 11
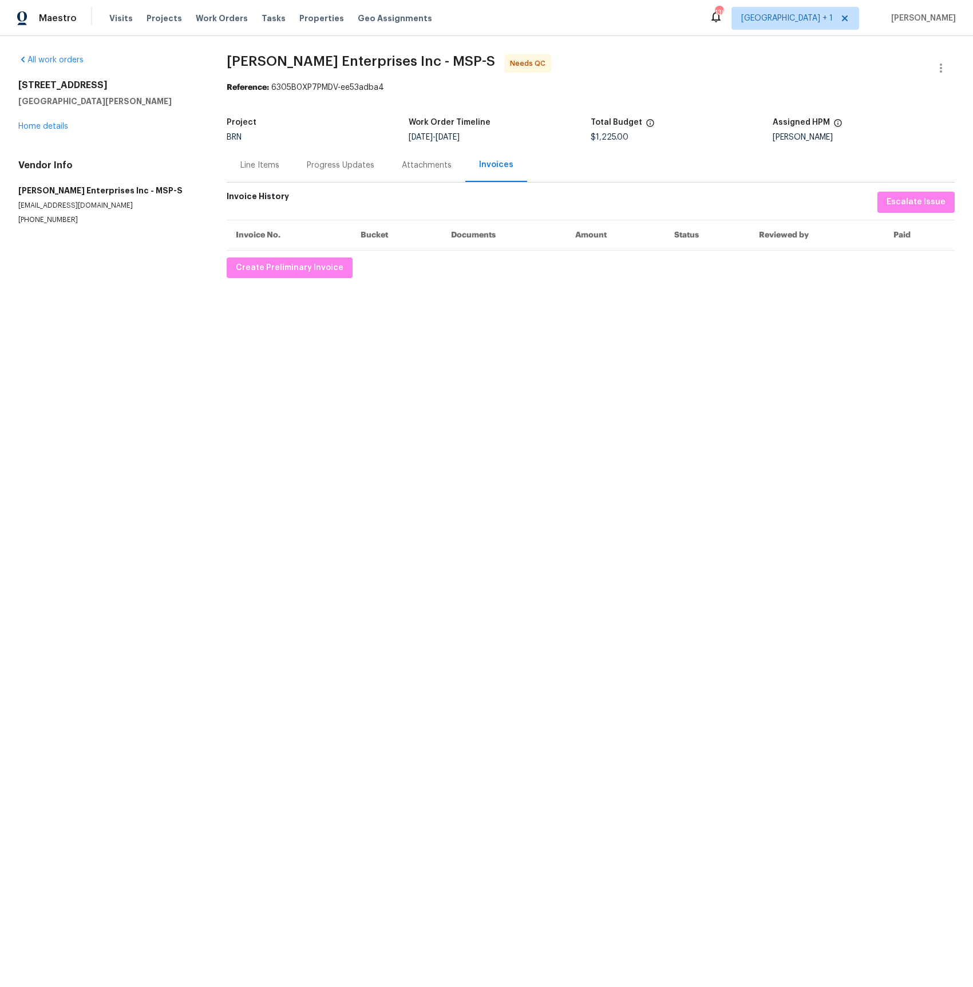
click at [271, 163] on div "Line Items" at bounding box center [259, 165] width 39 height 11
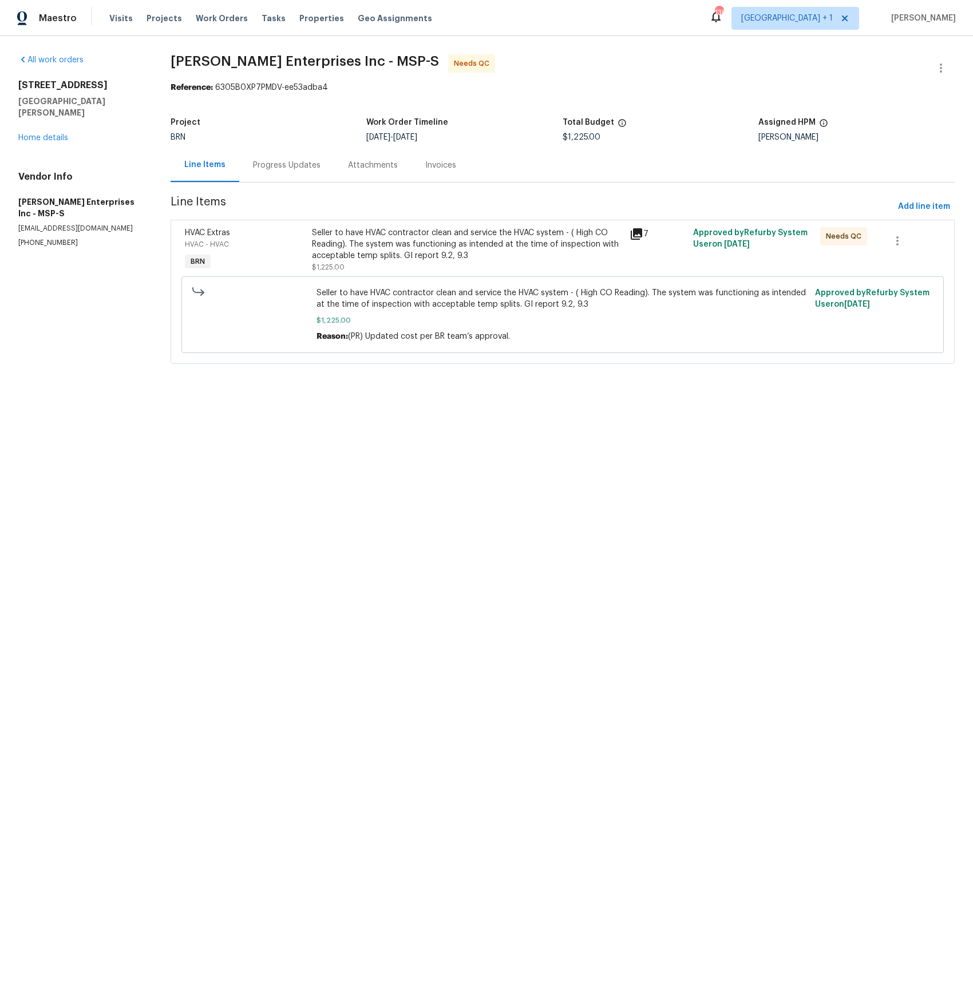
click at [635, 234] on icon at bounding box center [636, 233] width 11 height 11
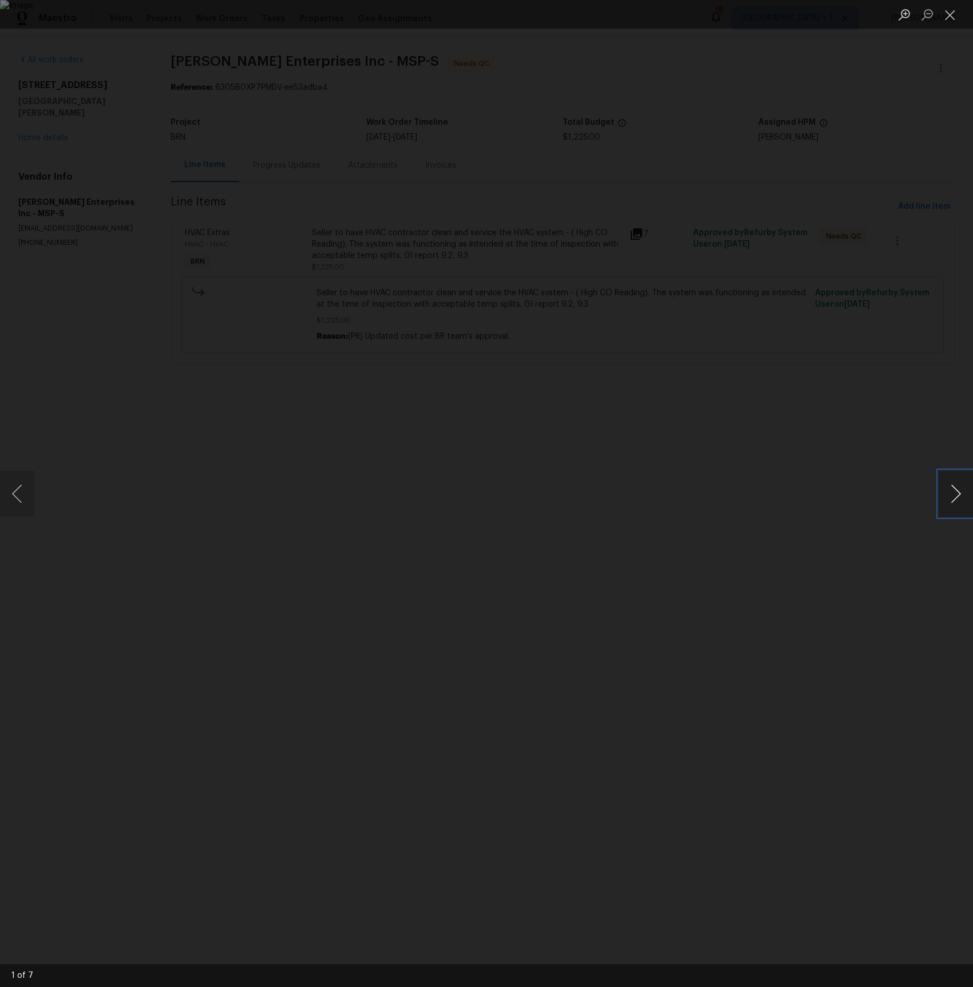
click at [949, 485] on button "Next image" at bounding box center [956, 494] width 34 height 46
drag, startPoint x: 17, startPoint y: 491, endPoint x: 188, endPoint y: 488, distance: 170.6
click at [18, 491] on button "Previous image" at bounding box center [17, 494] width 34 height 46
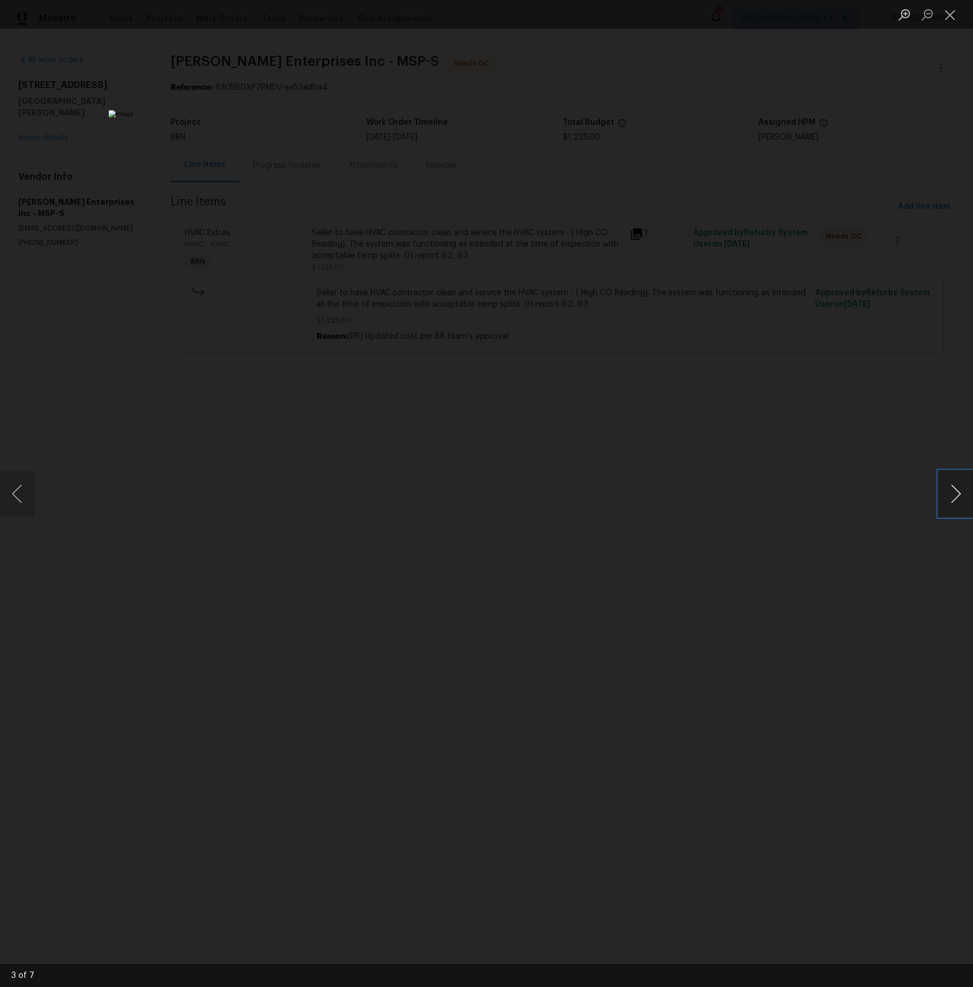
click at [960, 499] on button "Next image" at bounding box center [956, 494] width 34 height 46
click at [17, 495] on button "Previous image" at bounding box center [17, 494] width 34 height 46
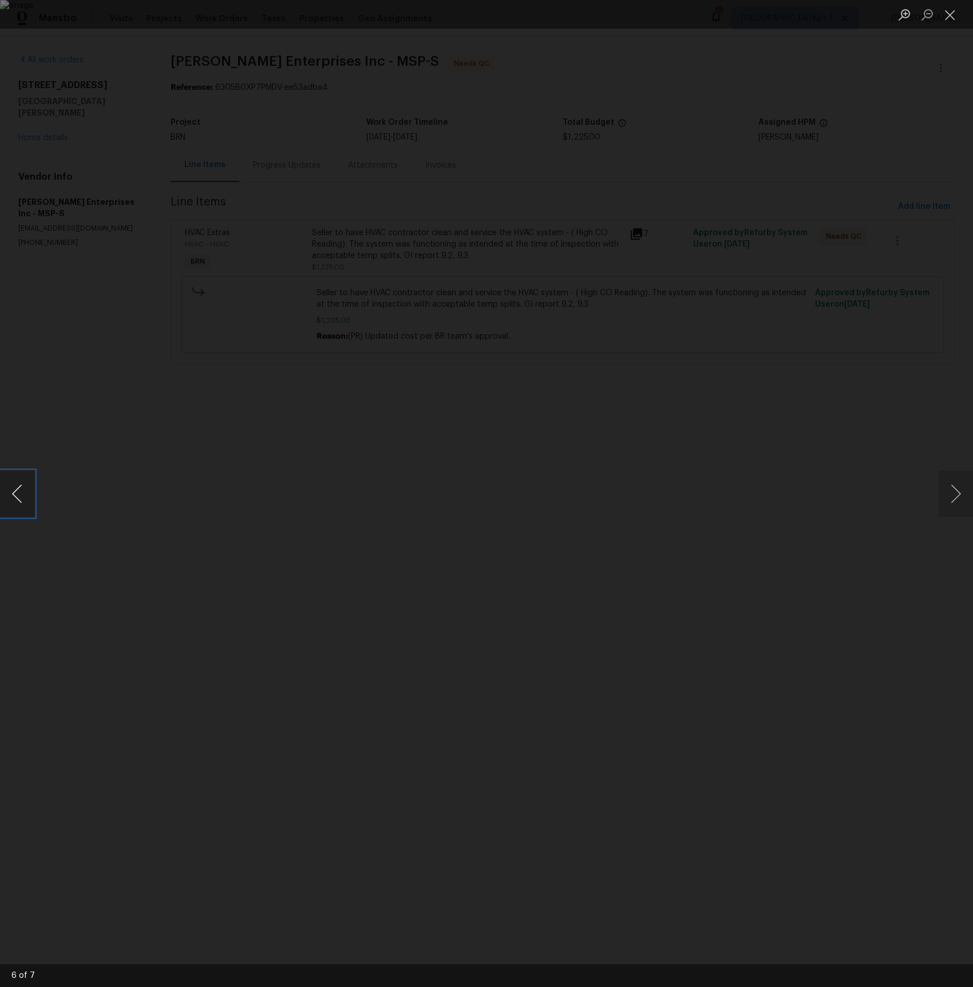
click at [17, 495] on button "Previous image" at bounding box center [17, 494] width 34 height 46
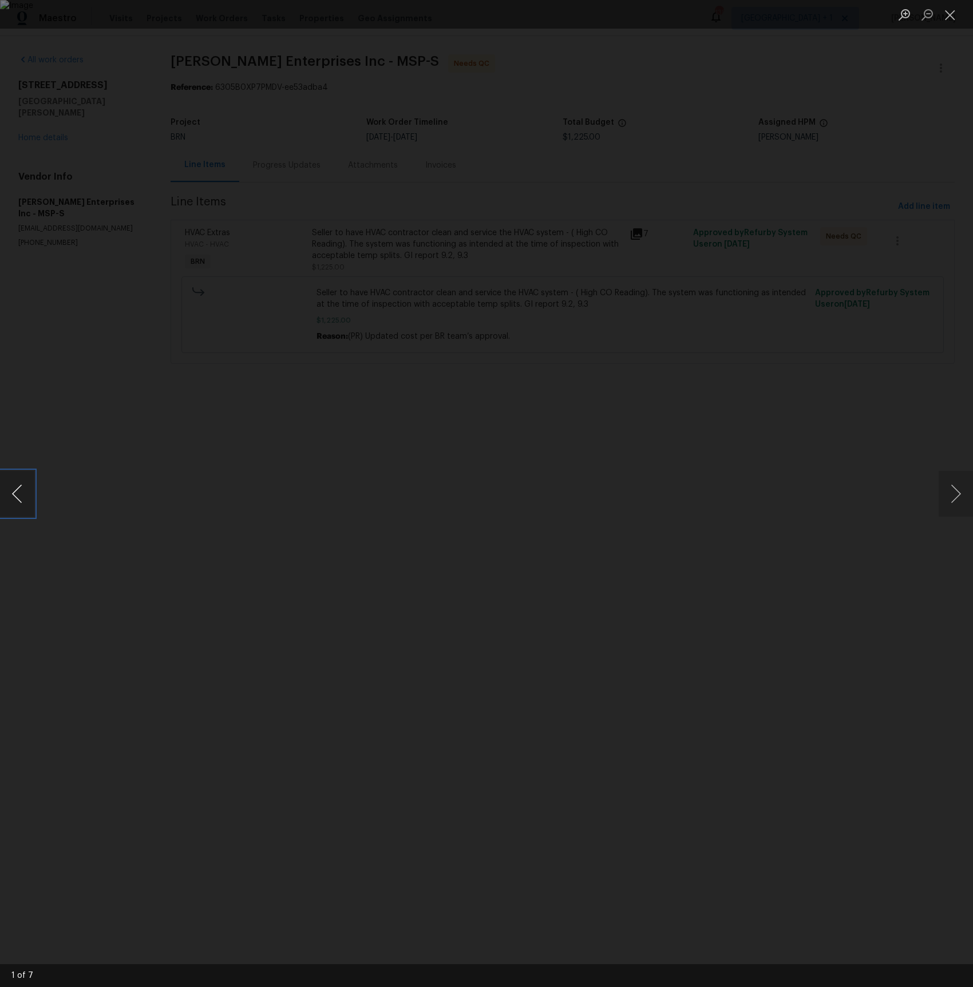
click at [17, 495] on button "Previous image" at bounding box center [17, 494] width 34 height 46
click at [66, 426] on div "Lightbox" at bounding box center [486, 493] width 973 height 987
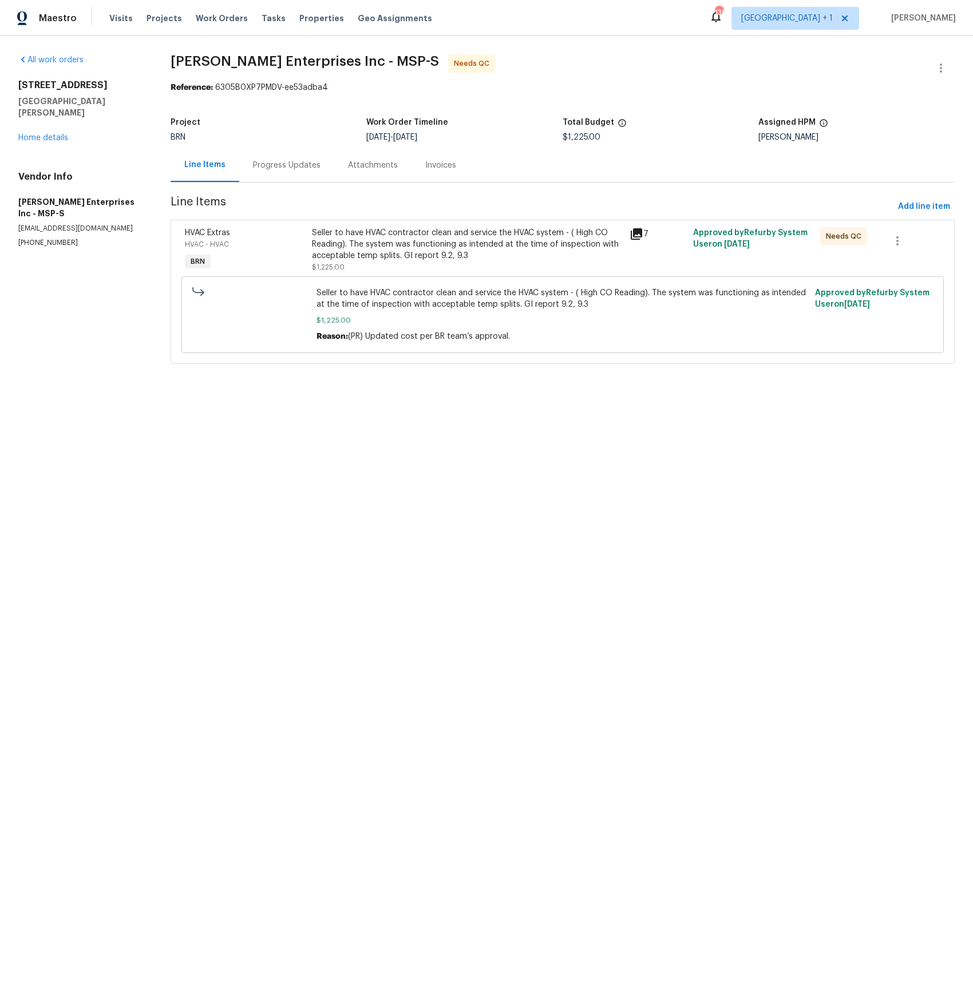
click at [291, 157] on div "Progress Updates" at bounding box center [286, 165] width 95 height 34
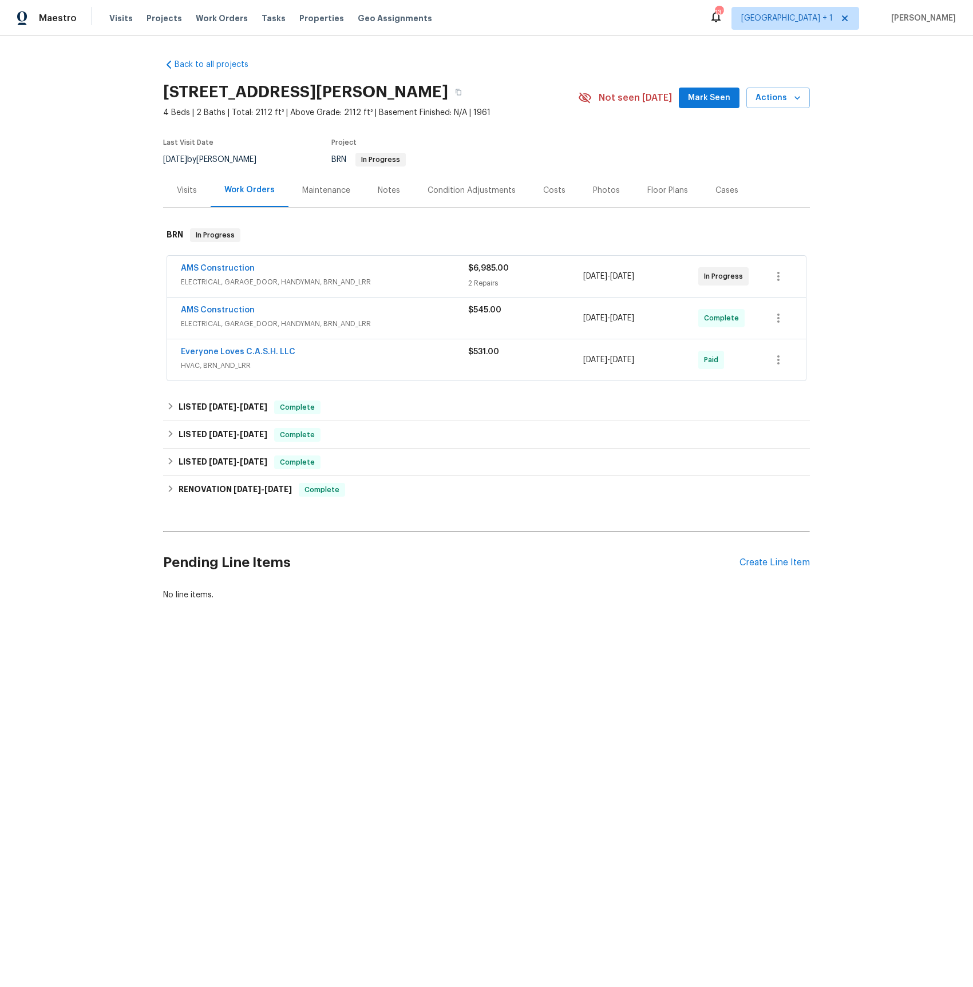
click at [265, 280] on span "ELECTRICAL, GARAGE_DOOR, HANDYMAN, BRN_AND_LRR" at bounding box center [324, 281] width 287 height 11
